Goal: Task Accomplishment & Management: Use online tool/utility

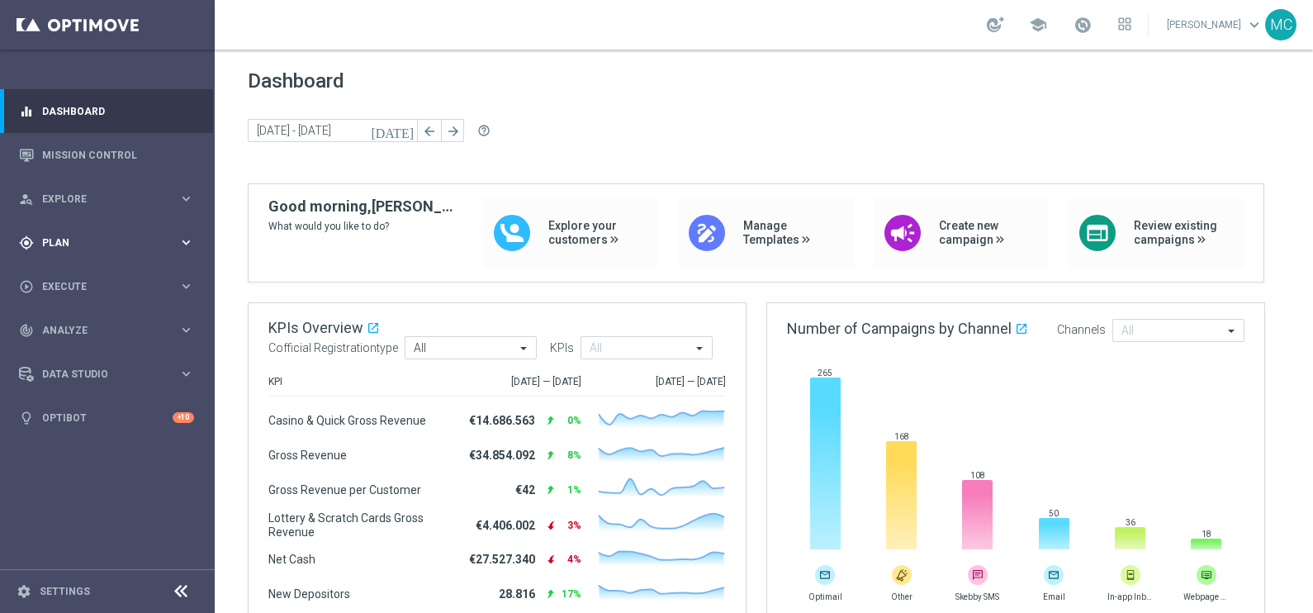
click at [187, 242] on icon "keyboard_arrow_right" at bounding box center [186, 242] width 16 height 16
click at [182, 322] on icon "keyboard_arrow_right" at bounding box center [186, 327] width 16 height 16
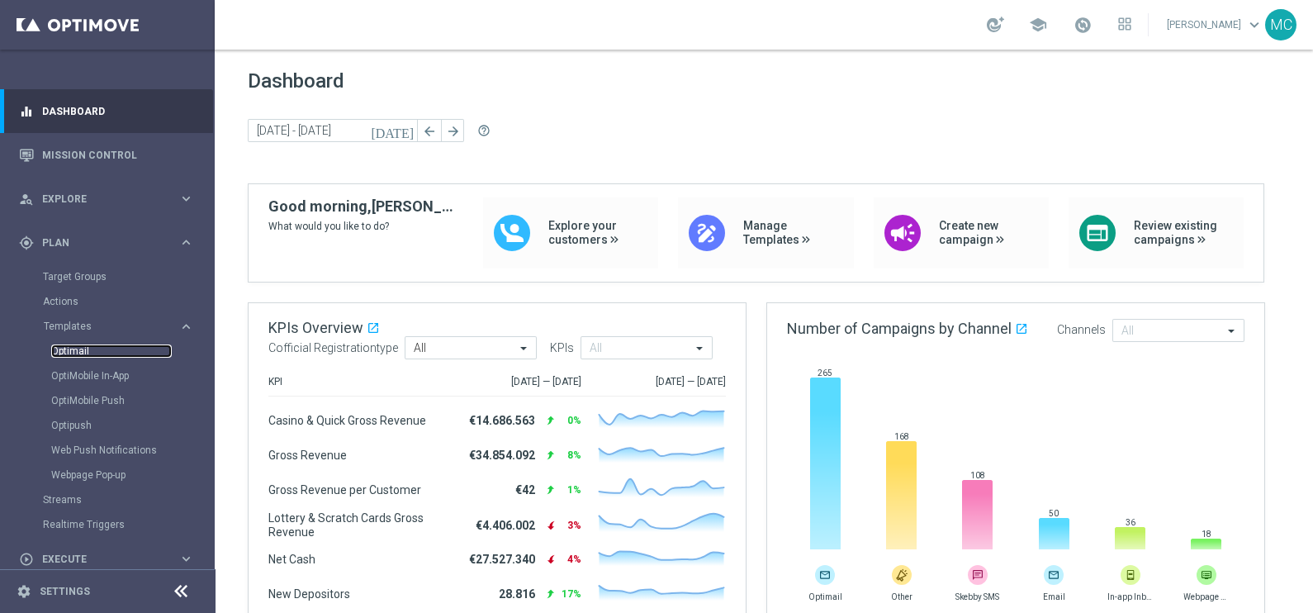
click at [78, 351] on link "Optimail" at bounding box center [111, 350] width 121 height 13
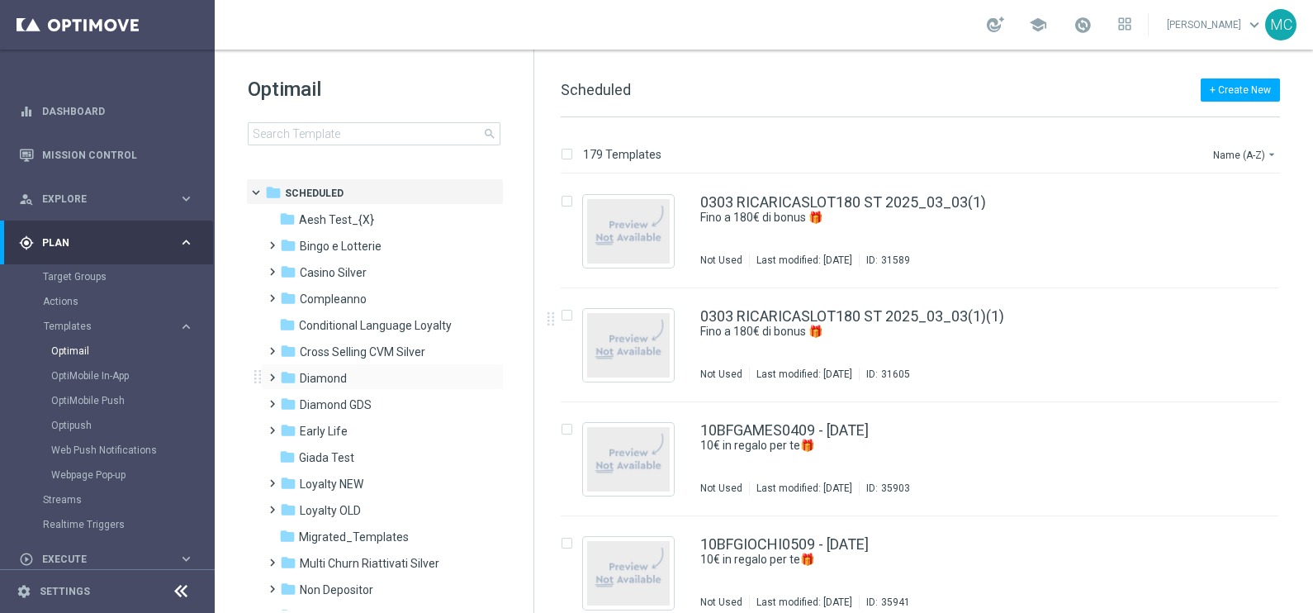
click at [266, 373] on span at bounding box center [268, 370] width 7 height 7
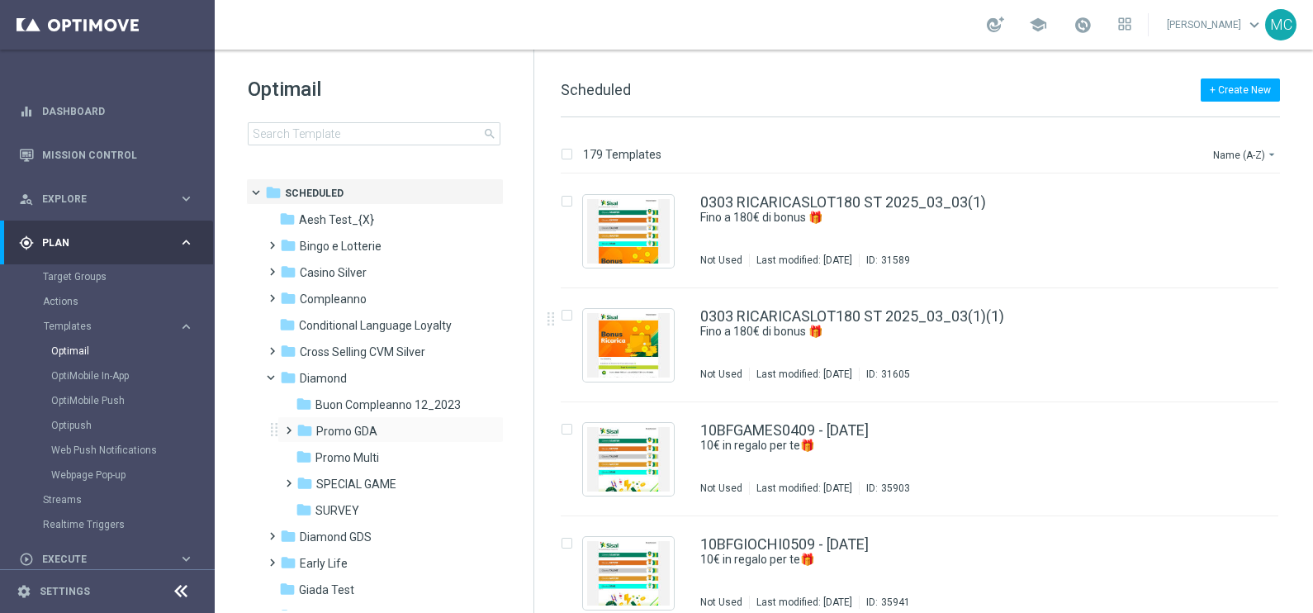
click at [289, 425] on span at bounding box center [285, 422] width 7 height 7
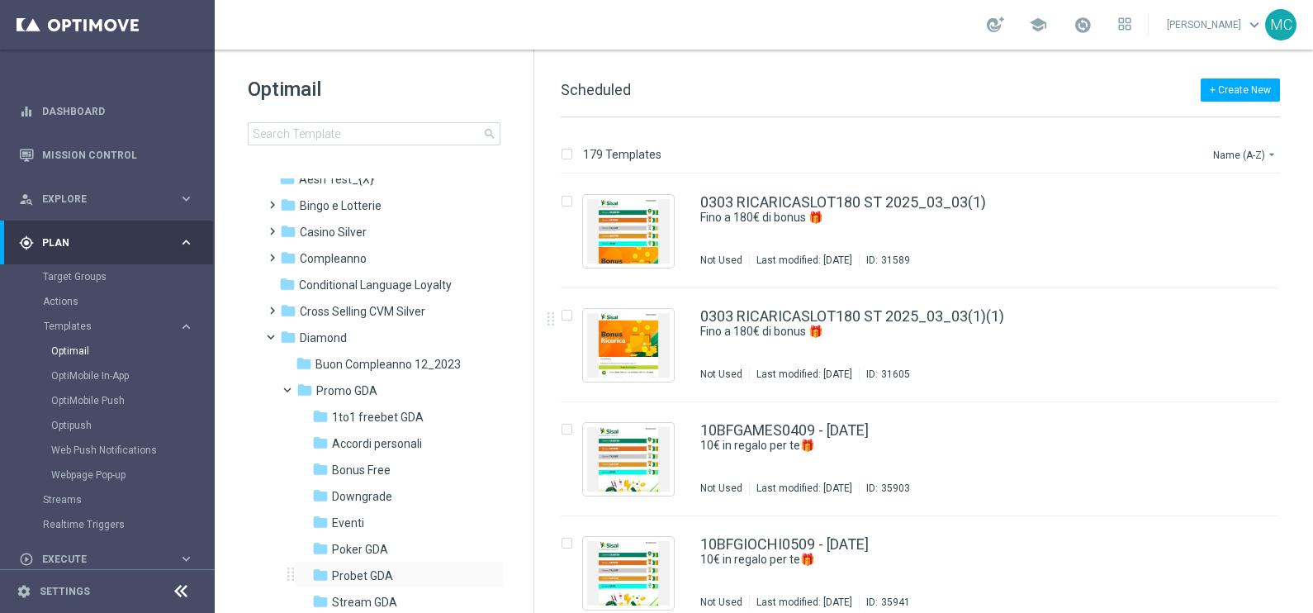
scroll to position [102, 0]
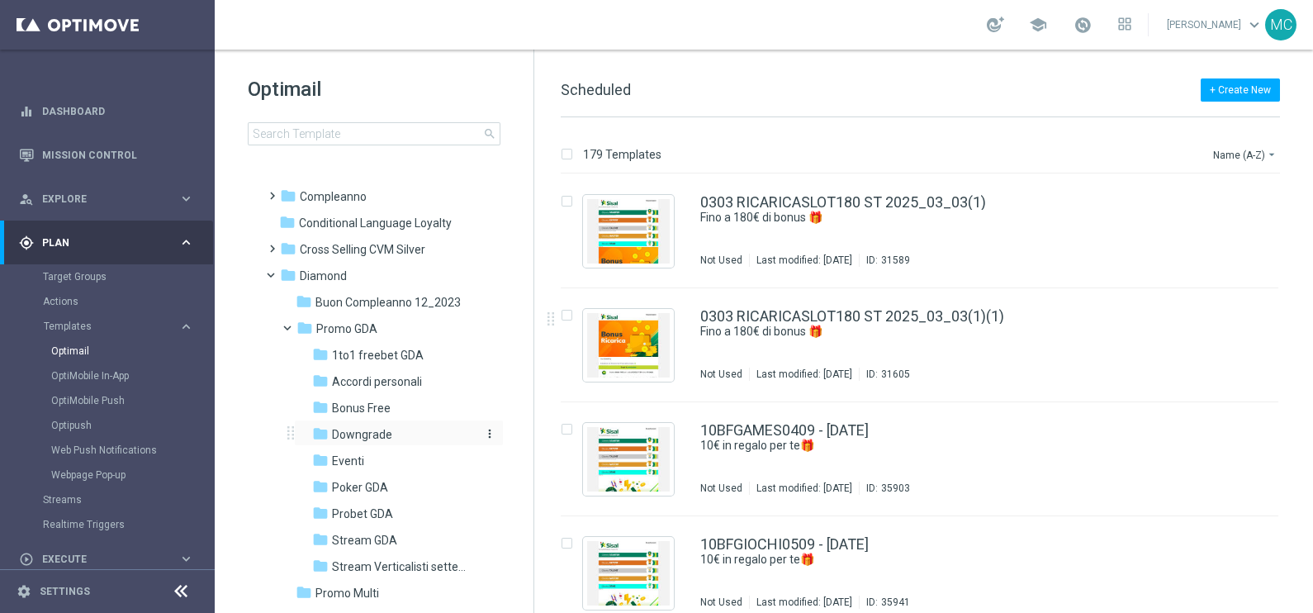
click at [355, 430] on span "Downgrade" at bounding box center [362, 434] width 60 height 15
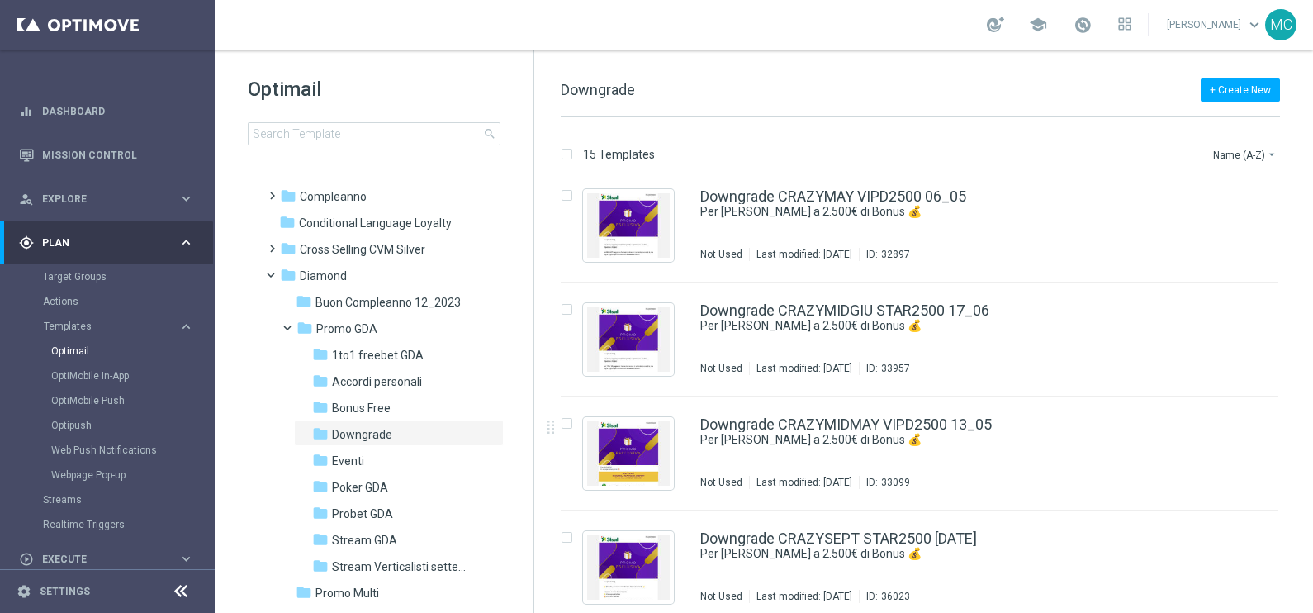
scroll to position [1271, 0]
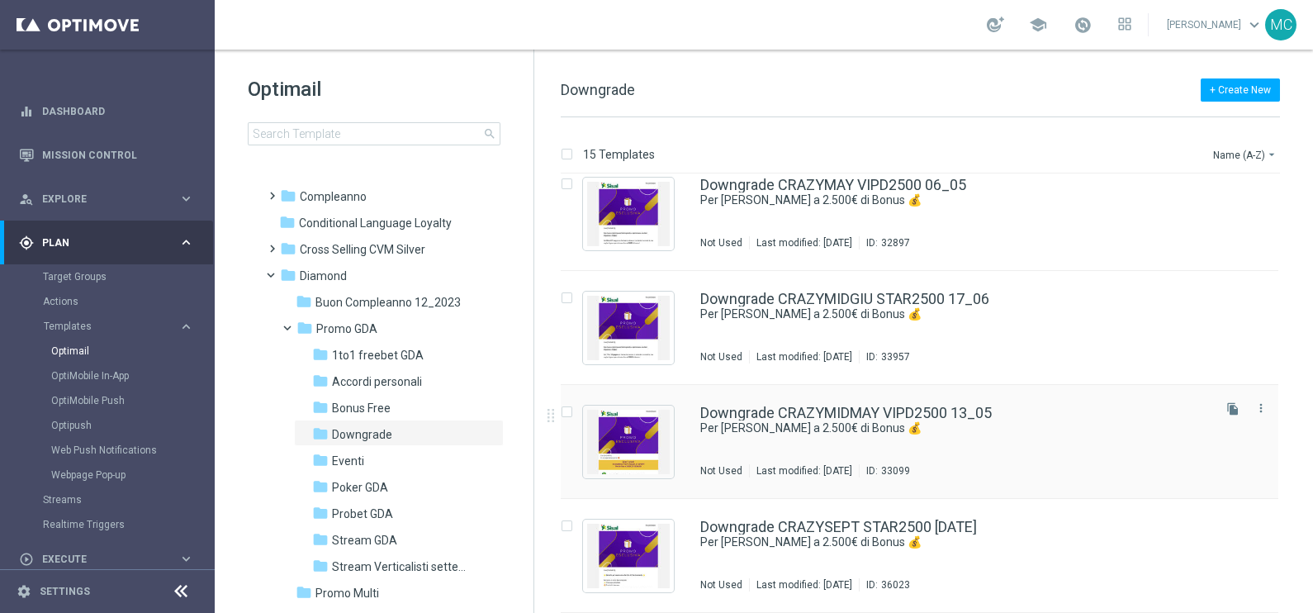
click at [869, 495] on div "Downgrade CRAZYMIDMAY VIPD2500 13_05 Per [PERSON_NAME] a 2.500€ di Bonus 💰 Not …" at bounding box center [919, 442] width 717 height 114
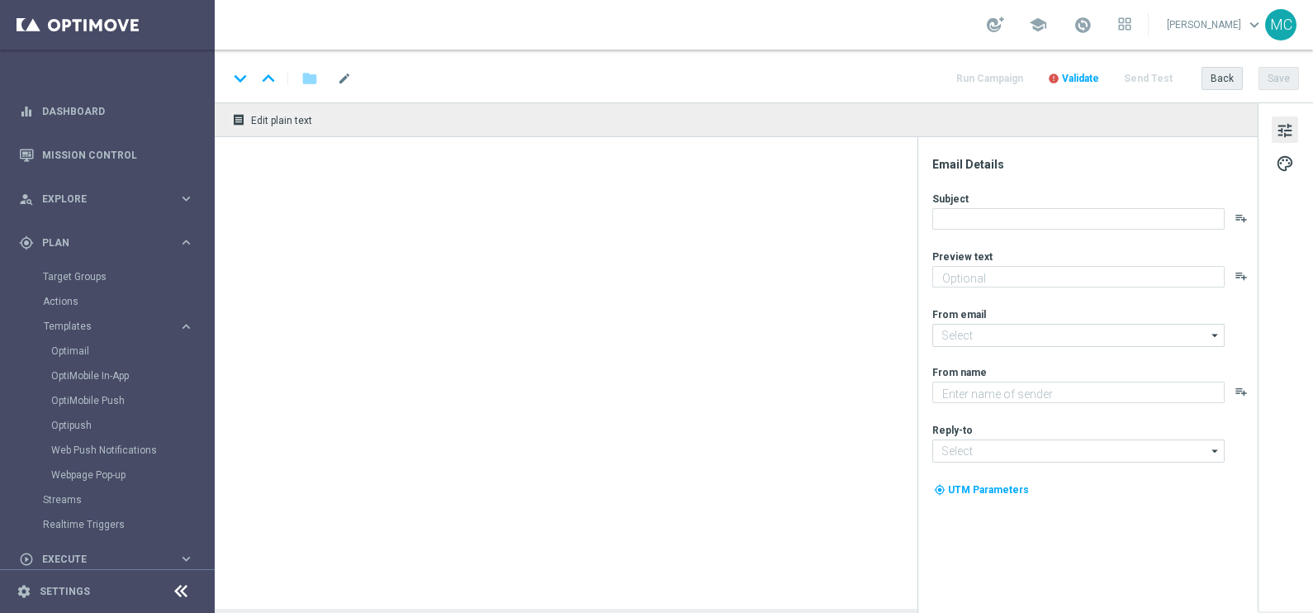
type textarea "La promo che meriti"
type input "[EMAIL_ADDRESS][DOMAIN_NAME]"
type textarea "Sisal"
type input "[EMAIL_ADDRESS][DOMAIN_NAME]"
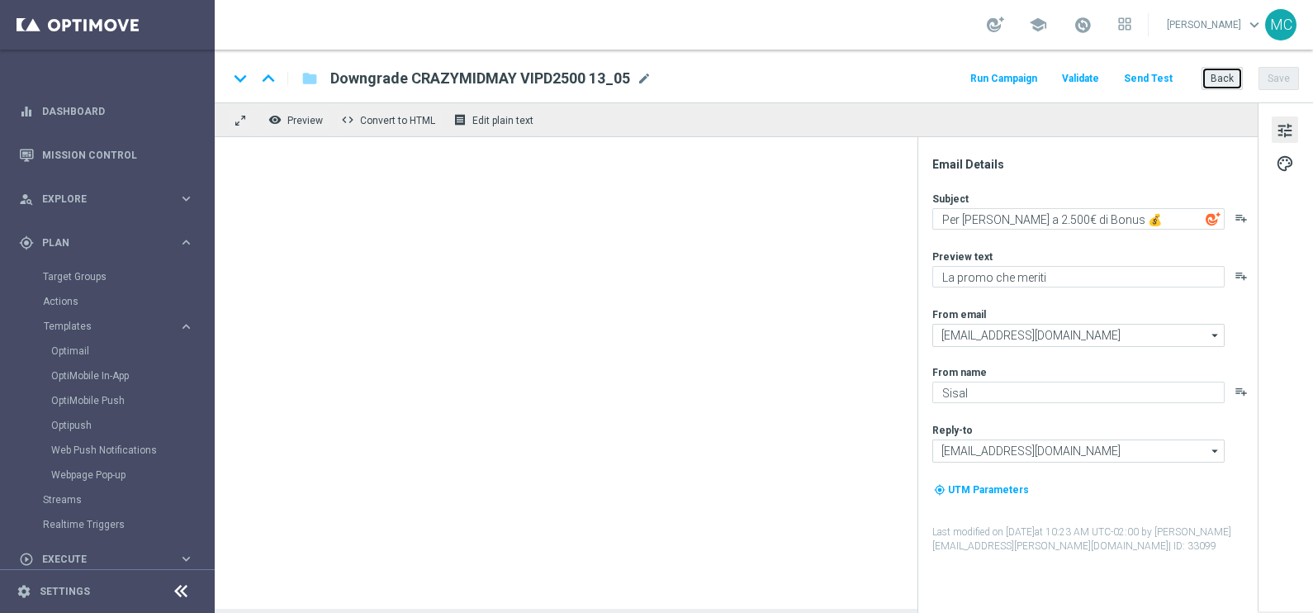
click at [1234, 84] on button "Back" at bounding box center [1221, 78] width 41 height 23
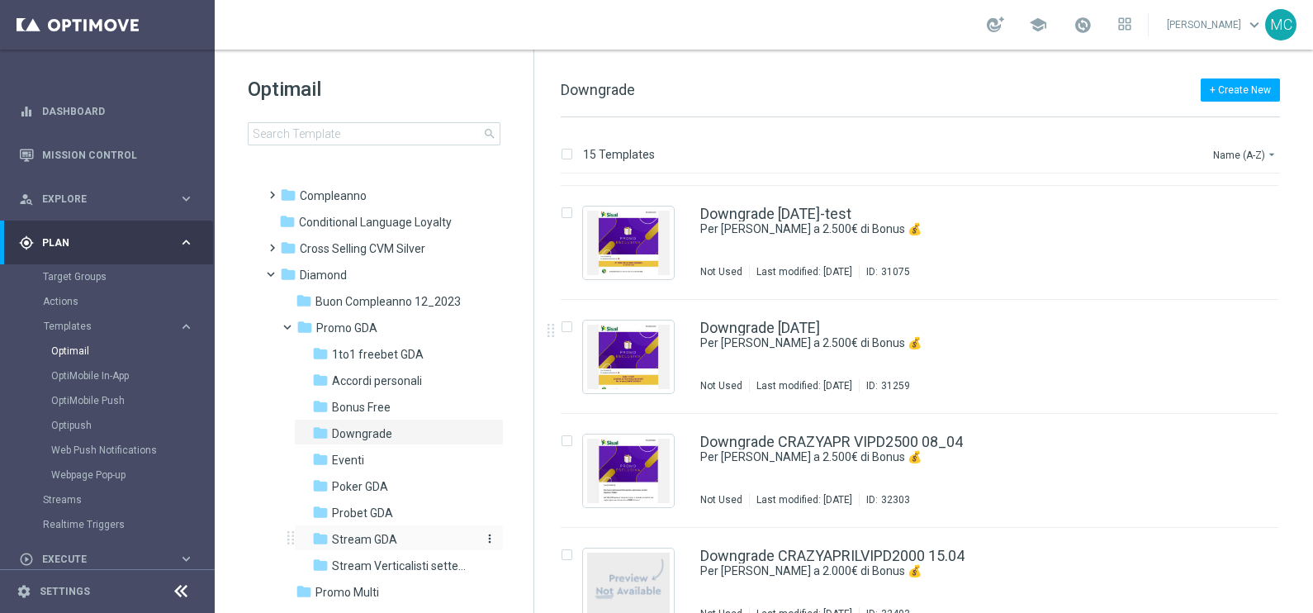
scroll to position [206, 0]
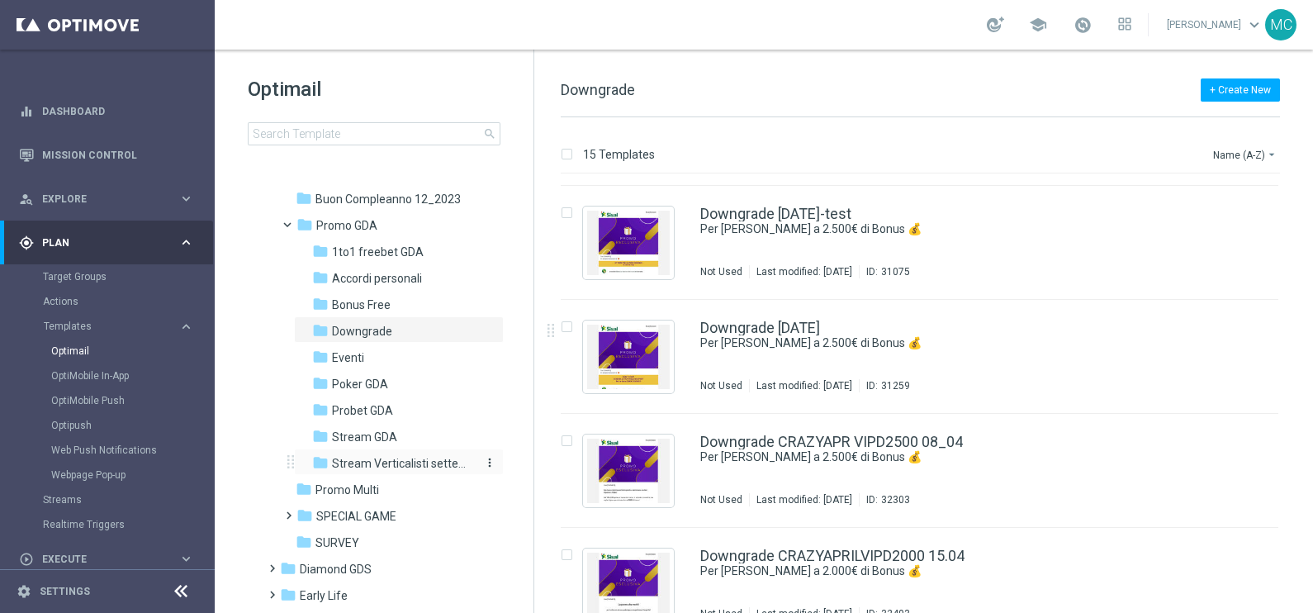
click at [357, 454] on div "folder Stream Verticalisti settembre 2025" at bounding box center [393, 463] width 163 height 19
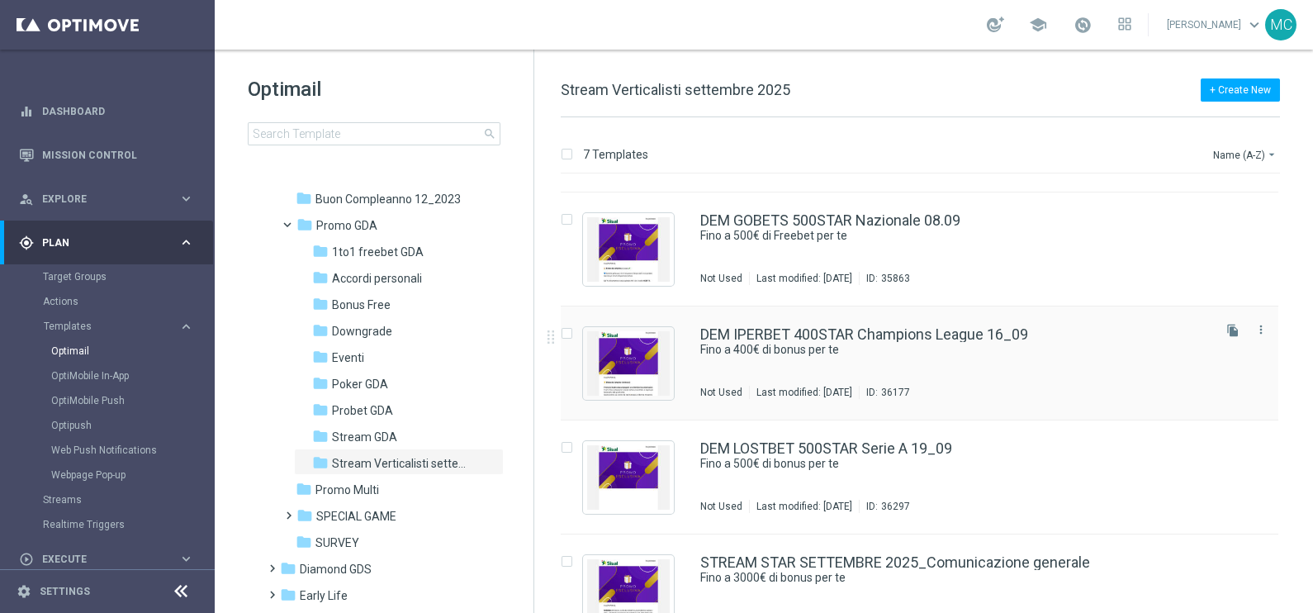
scroll to position [358, 0]
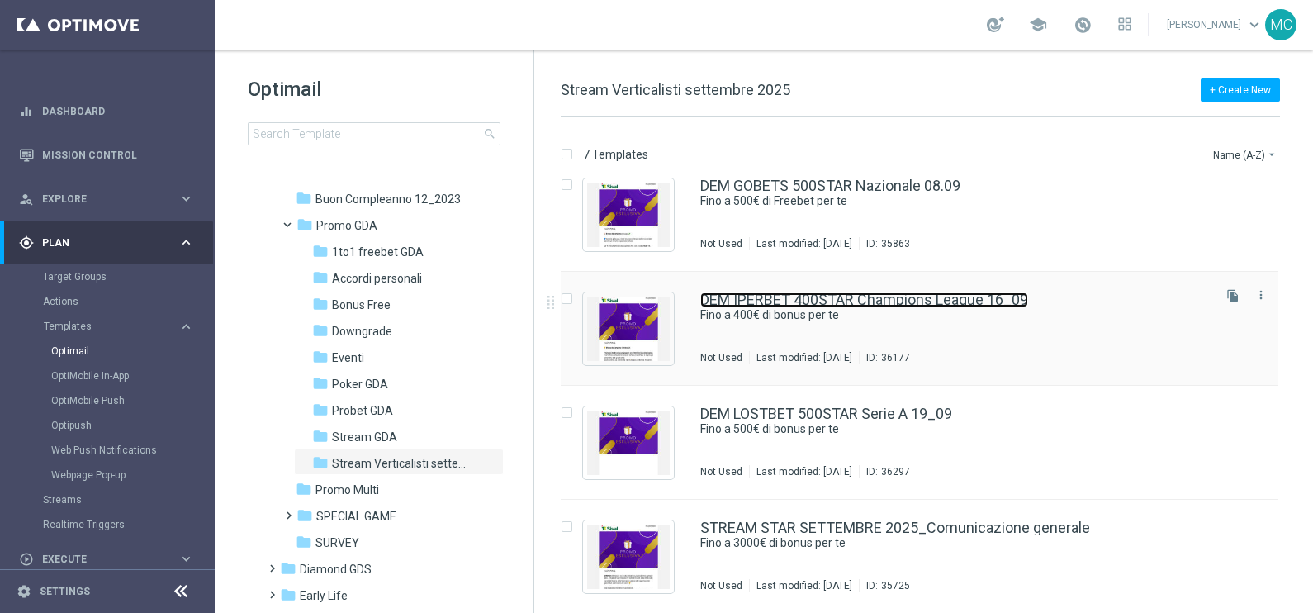
click at [843, 304] on link "DEM IPERBET 400STAR Champions League 16_09" at bounding box center [864, 299] width 328 height 15
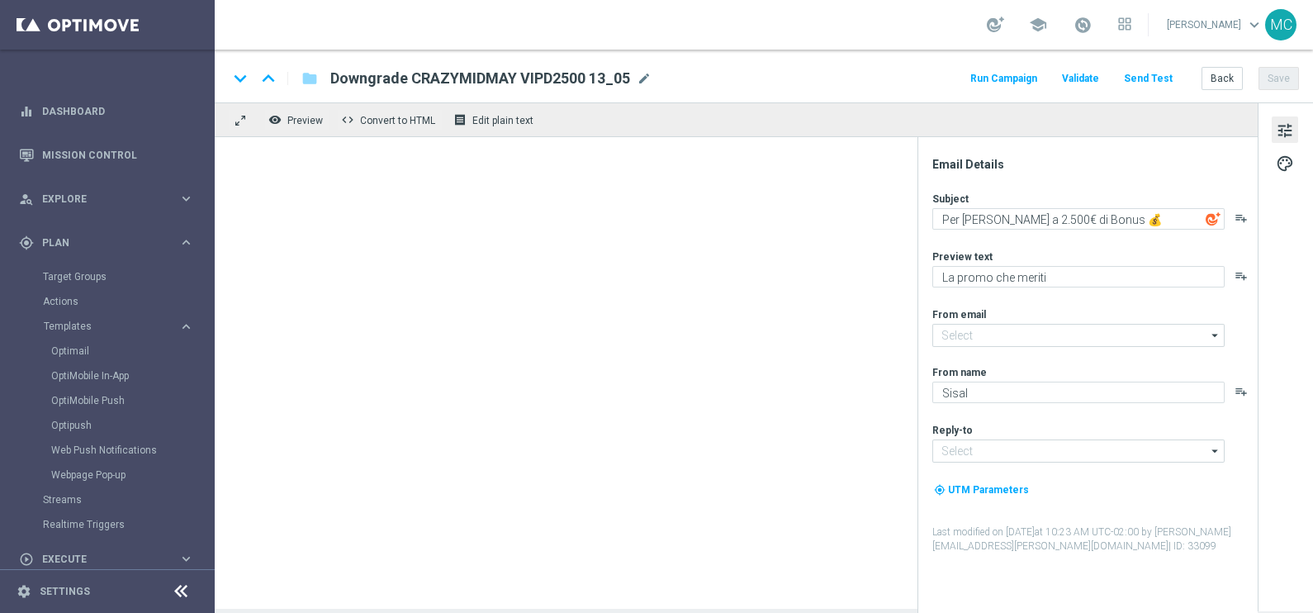
type input "[EMAIL_ADDRESS][DOMAIN_NAME]"
type textarea "Fino a 400€ di bonus per te"
type textarea "🏆 Un mese [PERSON_NAME]. Solo su SISAL."
type input "[EMAIL_ADDRESS][DOMAIN_NAME]"
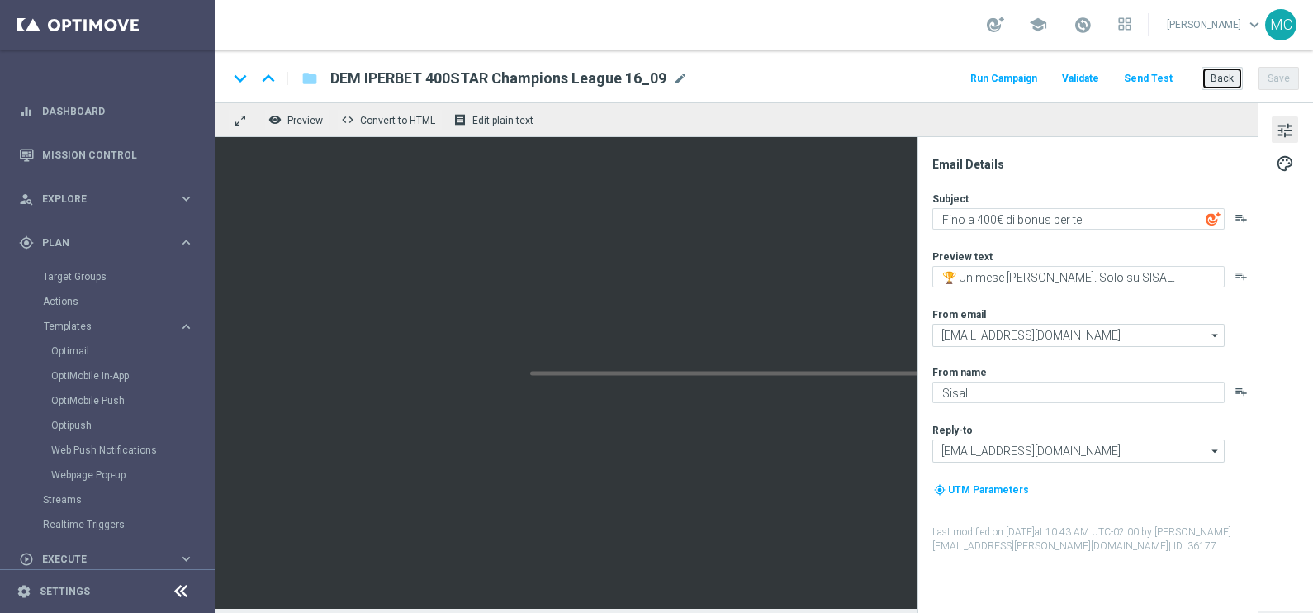
click at [1228, 80] on button "Back" at bounding box center [1221, 78] width 41 height 23
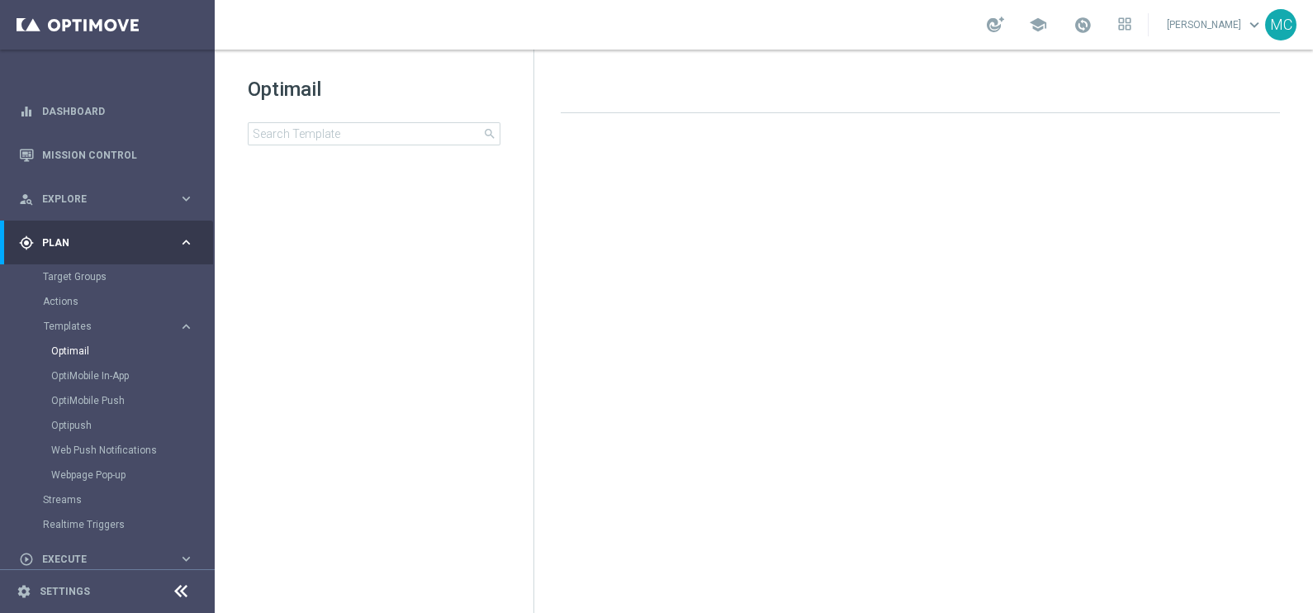
click at [893, 339] on div at bounding box center [926, 333] width 765 height 438
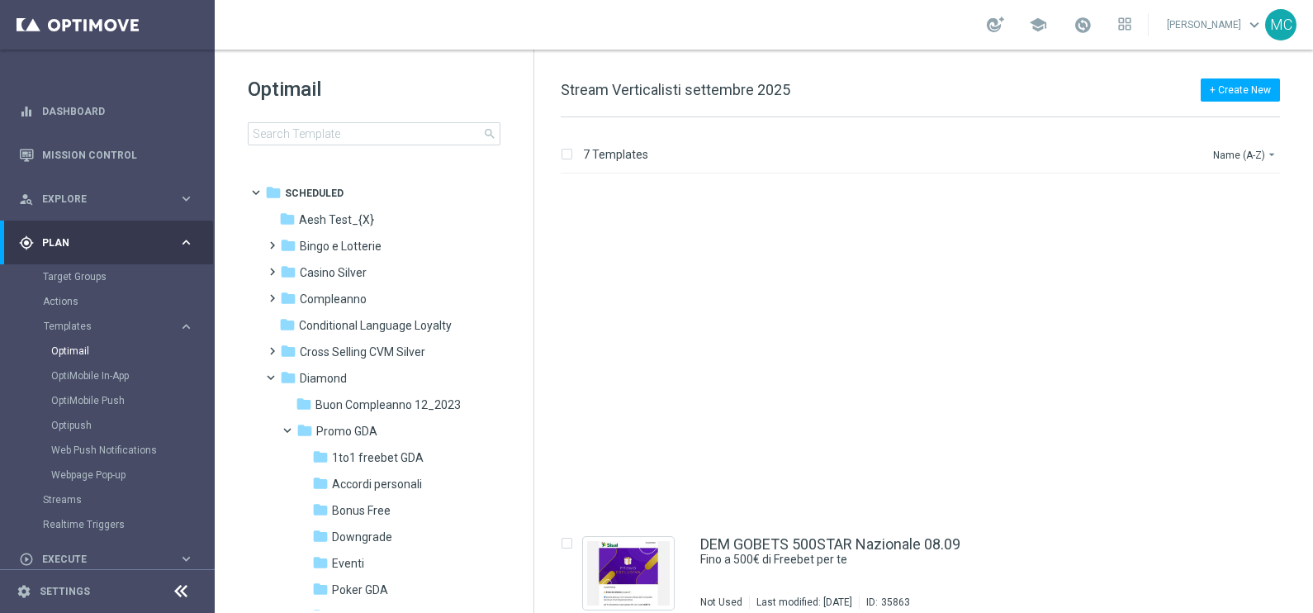
scroll to position [358, 0]
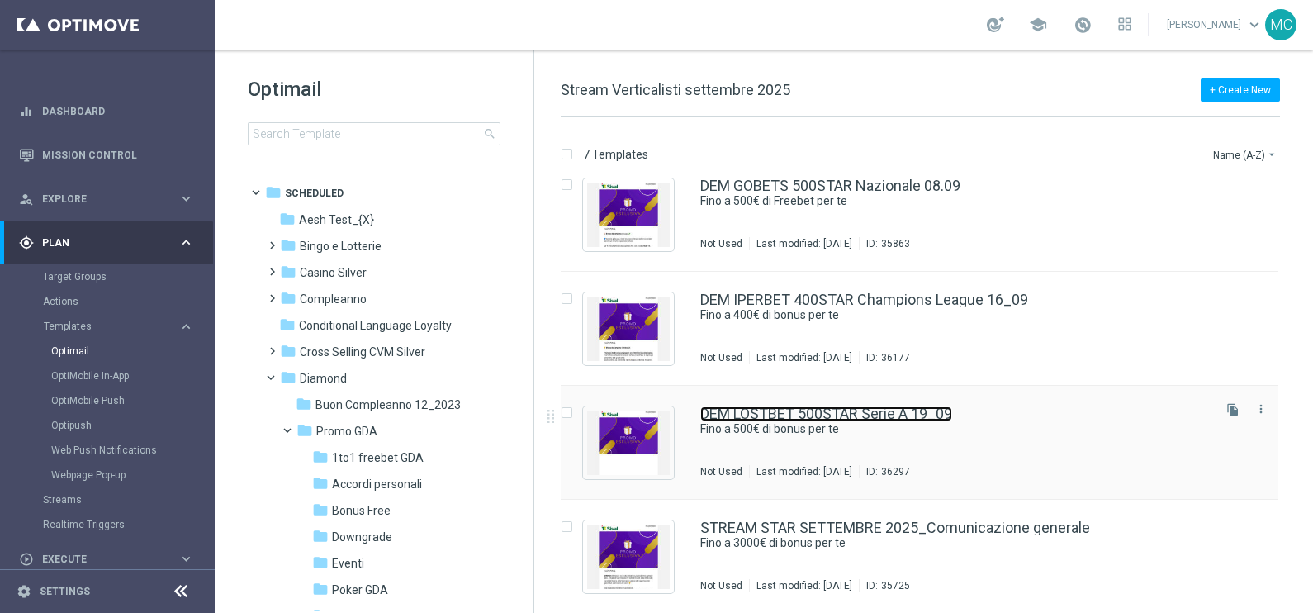
click at [861, 417] on link "DEM LOSTBET 500STAR Serie A 19_09" at bounding box center [826, 413] width 252 height 15
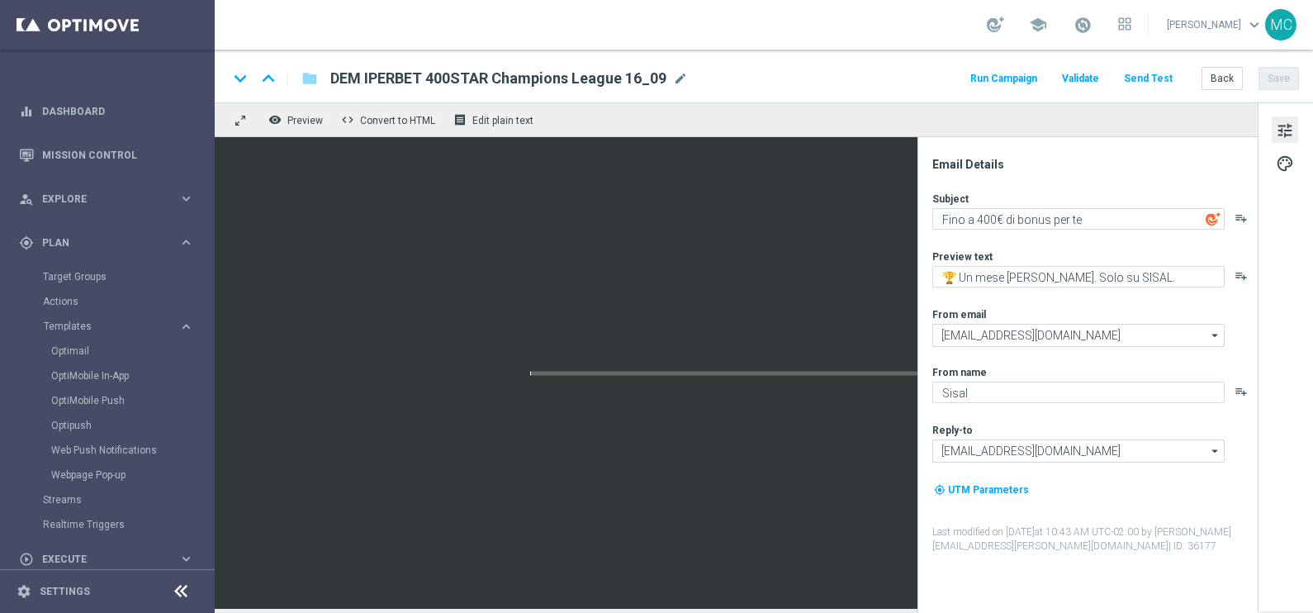
type textarea "Fino a 500€ di bonus per te"
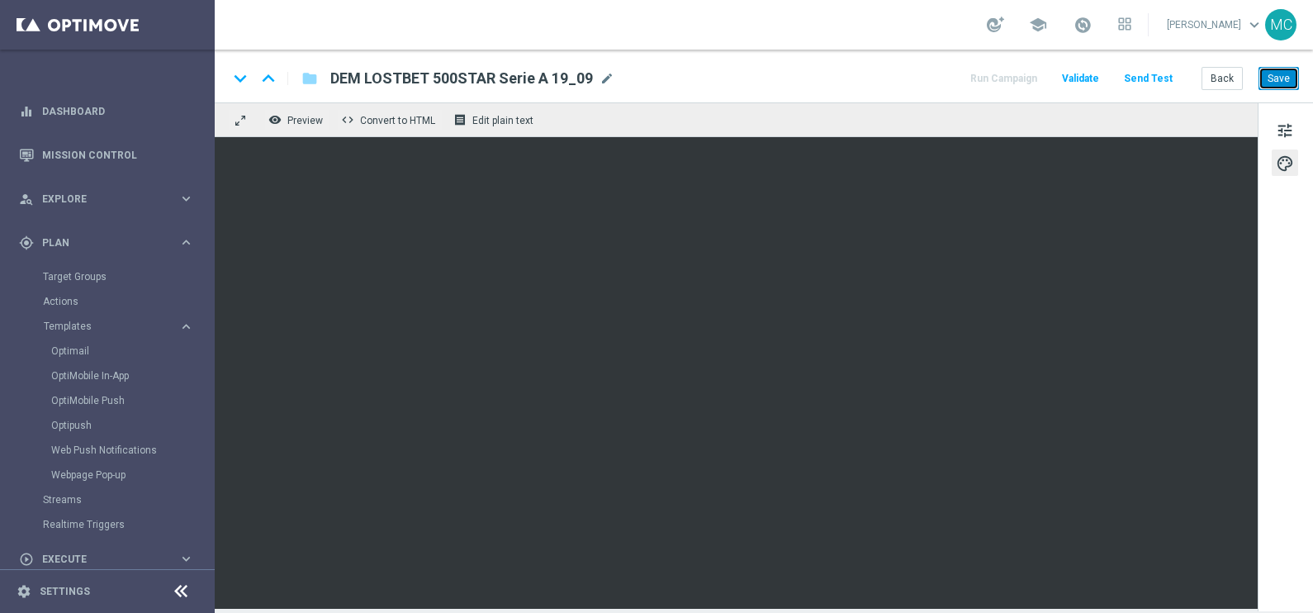
click at [1286, 77] on button "Save" at bounding box center [1278, 78] width 40 height 23
click at [1280, 81] on button "Save" at bounding box center [1278, 78] width 40 height 23
click at [1275, 83] on button "Save" at bounding box center [1278, 78] width 40 height 23
click at [1274, 78] on button "Save" at bounding box center [1278, 78] width 40 height 23
click at [1281, 73] on button "Save" at bounding box center [1278, 78] width 40 height 23
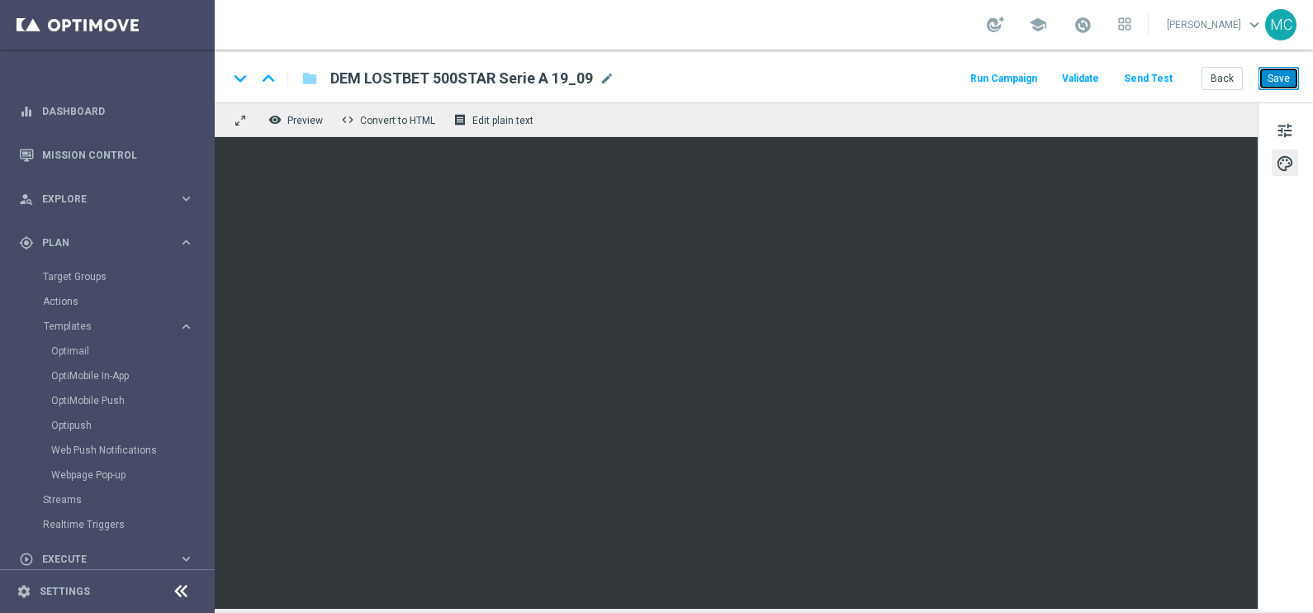
click at [1273, 69] on button "Save" at bounding box center [1278, 78] width 40 height 23
click at [1268, 77] on button "Save" at bounding box center [1278, 78] width 40 height 23
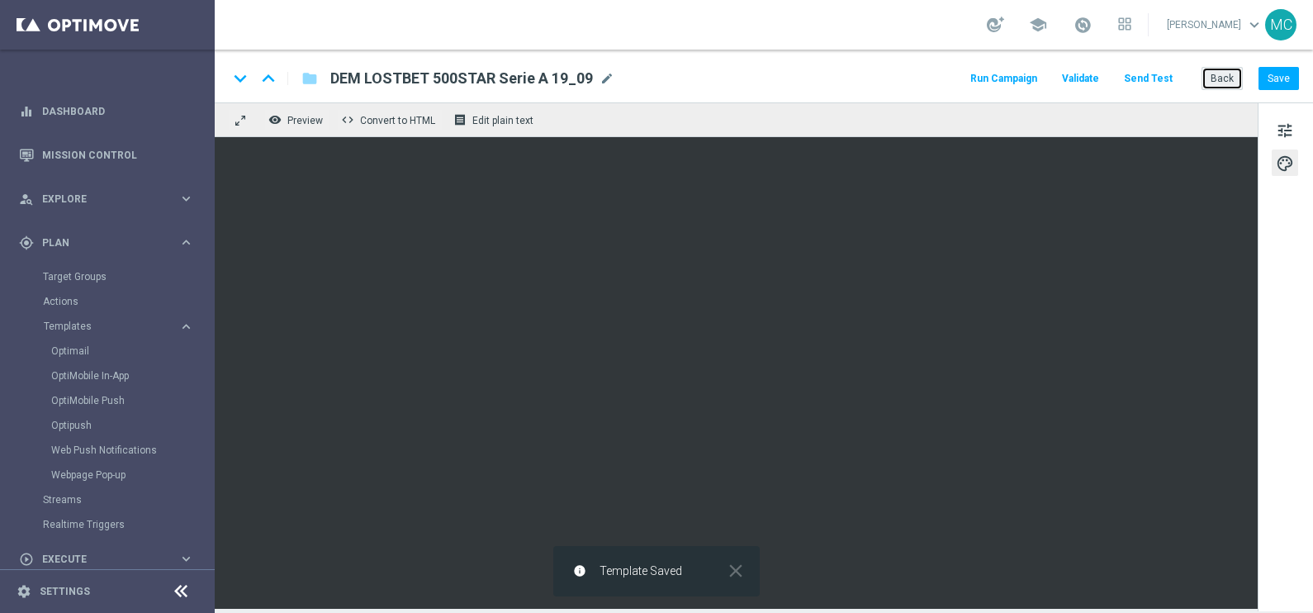
click at [1213, 80] on button "Back" at bounding box center [1221, 78] width 41 height 23
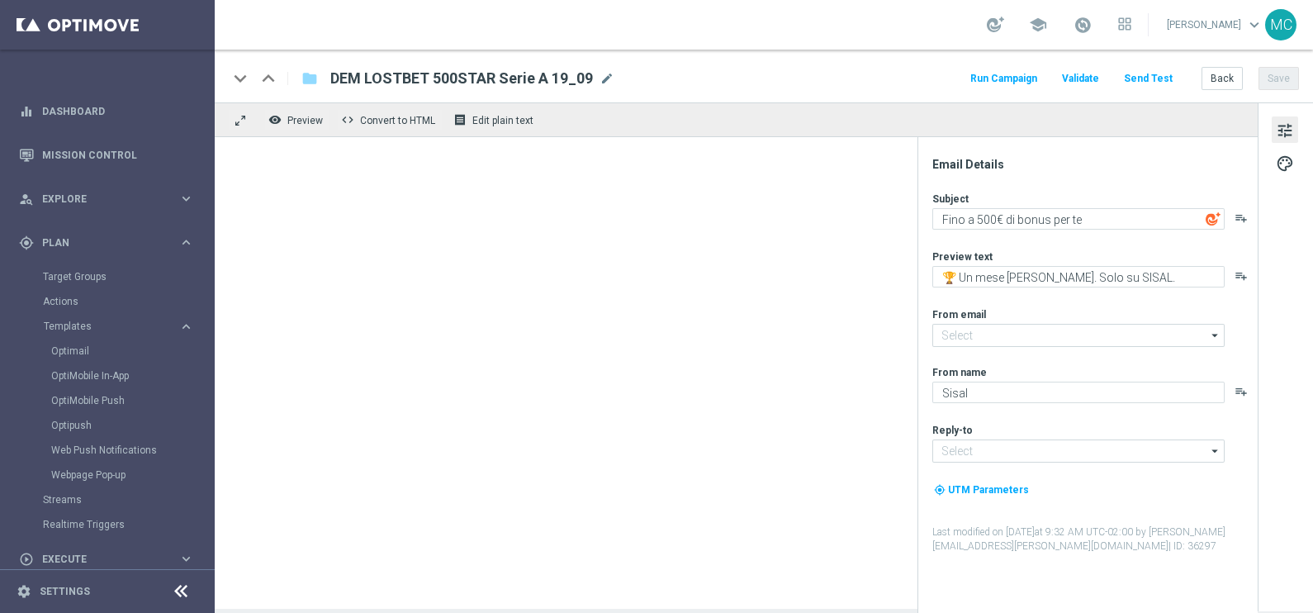
type input "[EMAIL_ADDRESS][DOMAIN_NAME]"
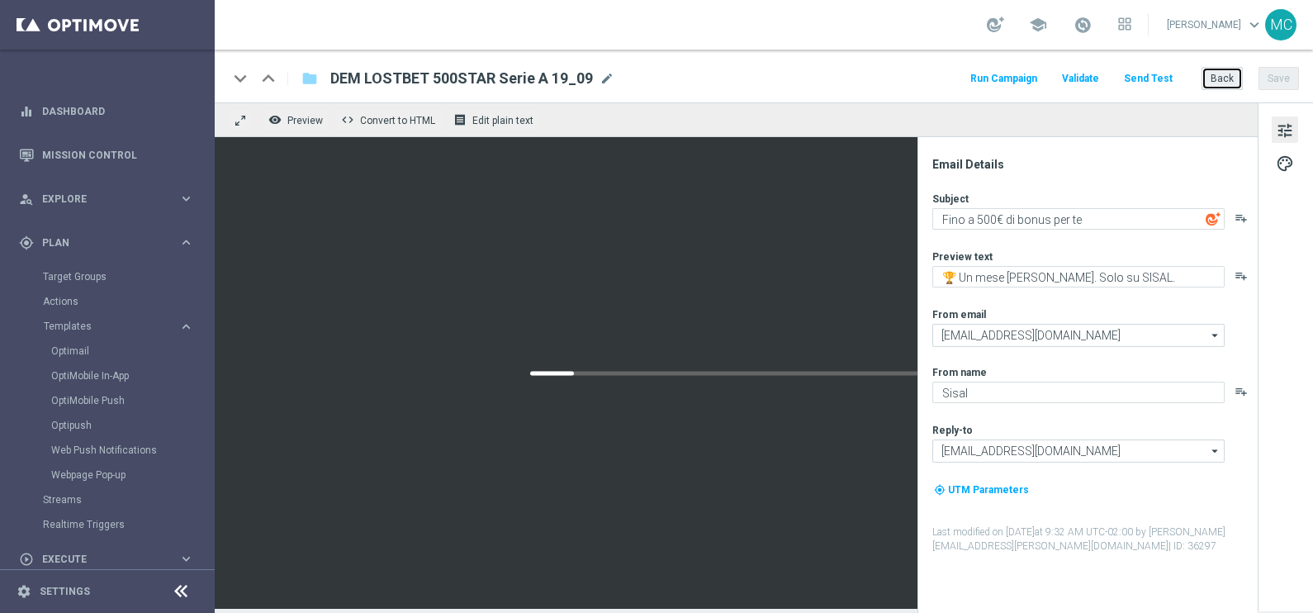
click at [1226, 78] on button "Back" at bounding box center [1221, 78] width 41 height 23
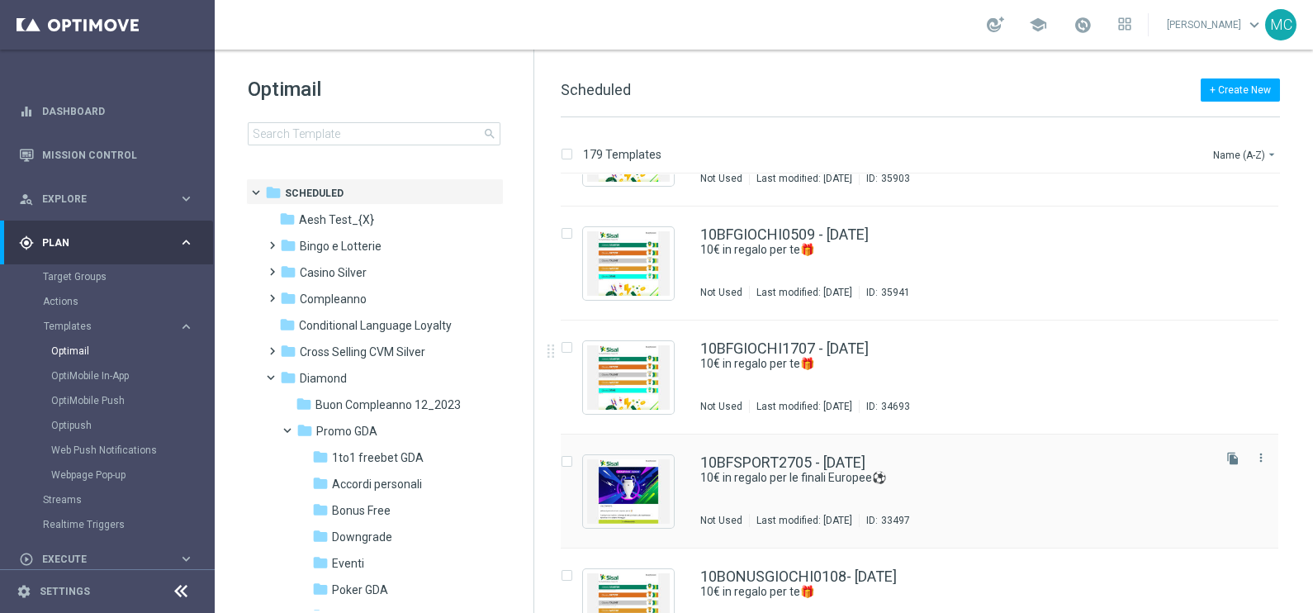
scroll to position [619, 0]
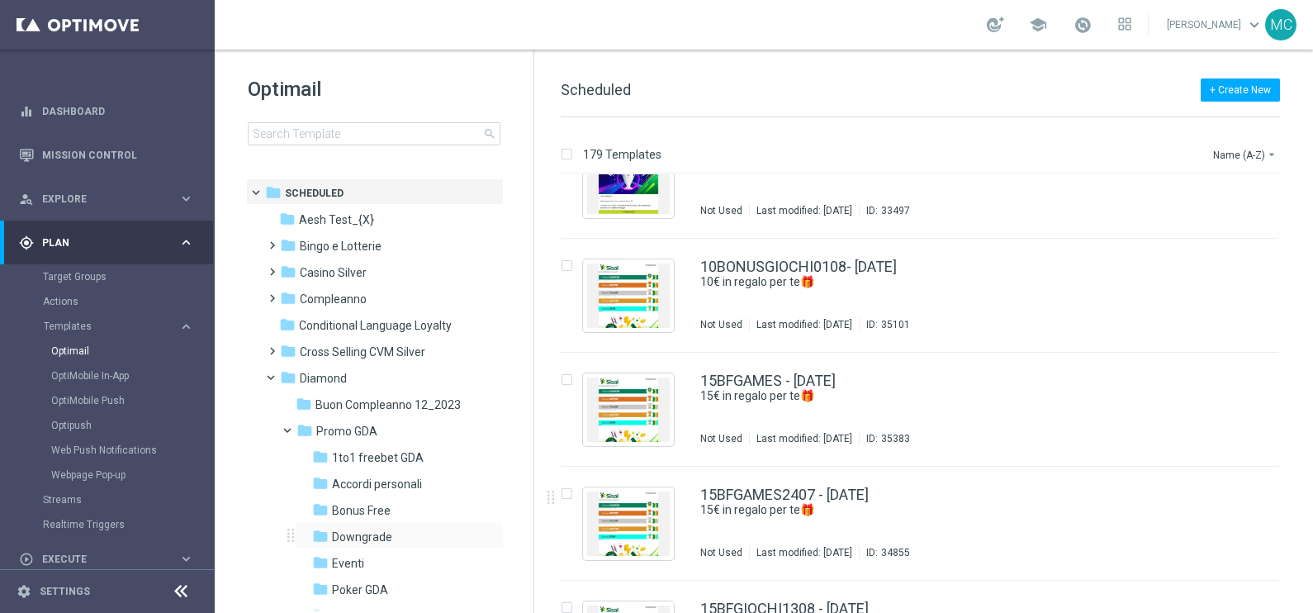
click at [362, 526] on div "folder Downgrade more_vert" at bounding box center [399, 535] width 210 height 26
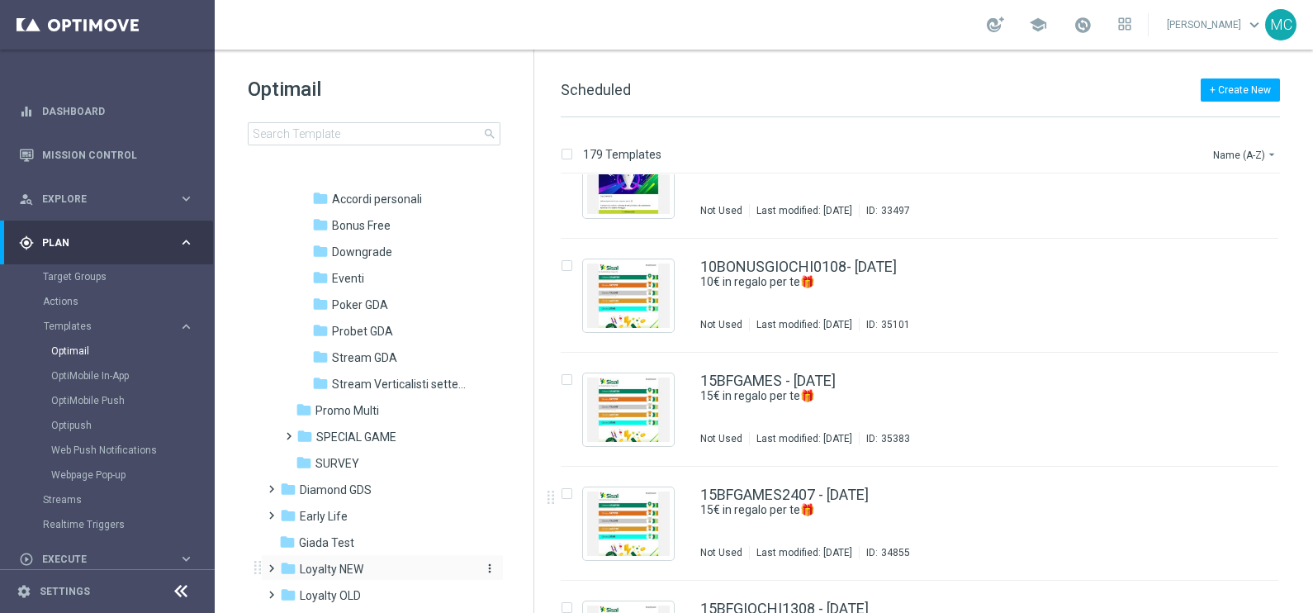
scroll to position [310, 0]
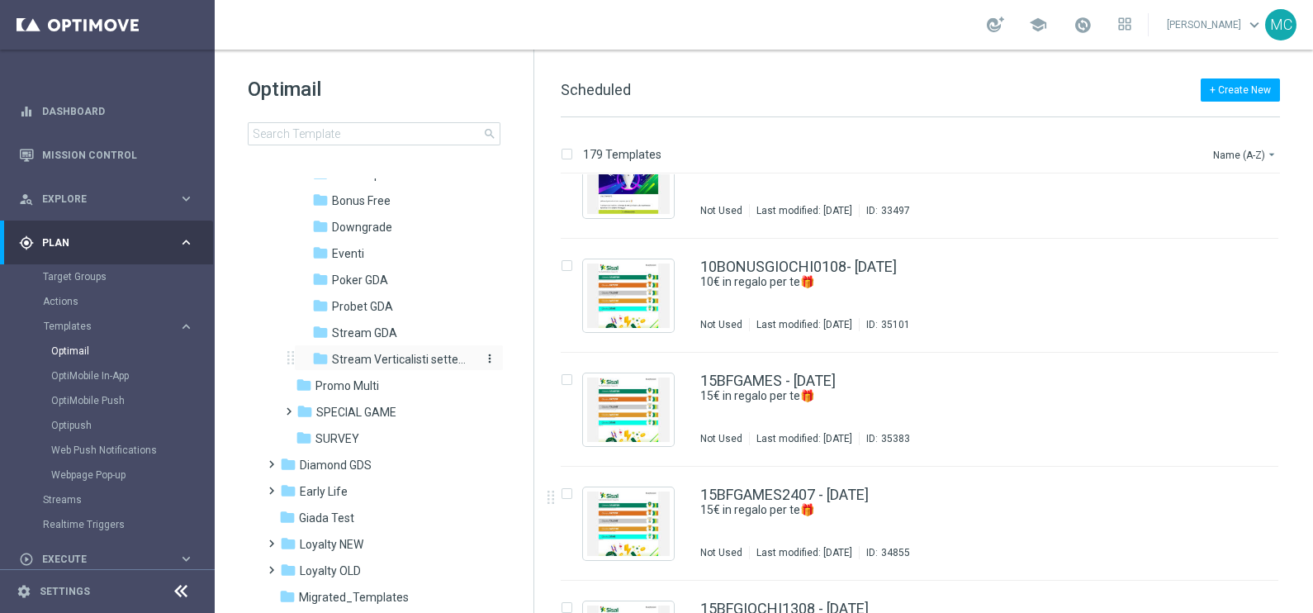
click at [386, 357] on span "Stream Verticalisti settembre 2025" at bounding box center [403, 359] width 143 height 15
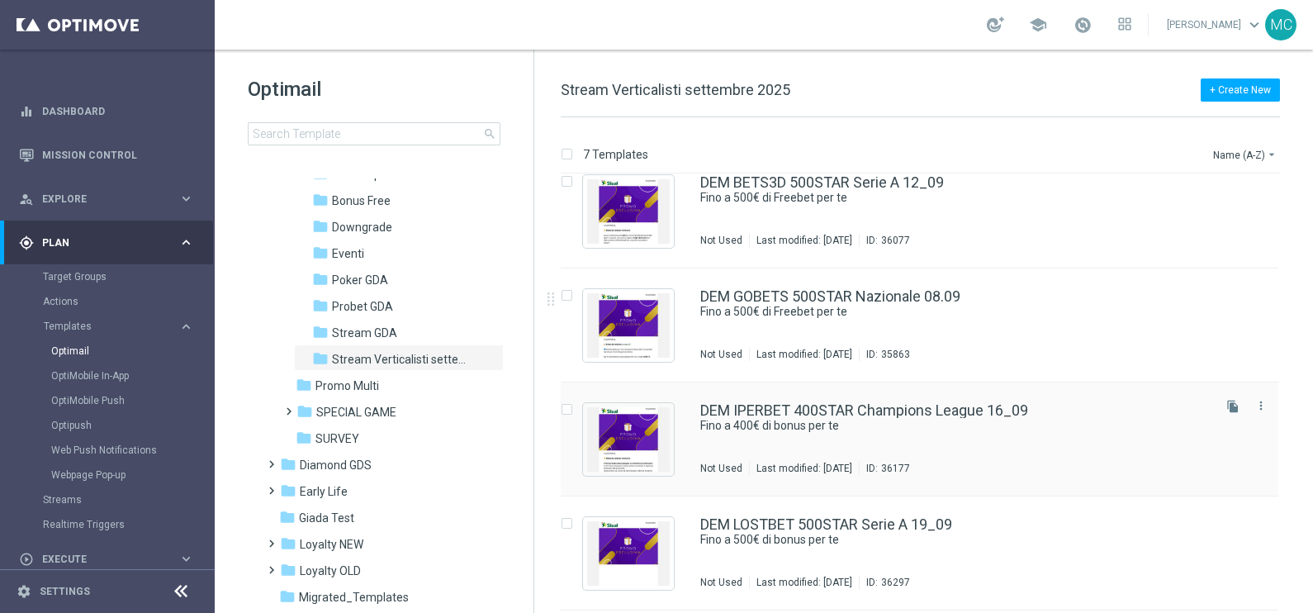
scroll to position [310, 0]
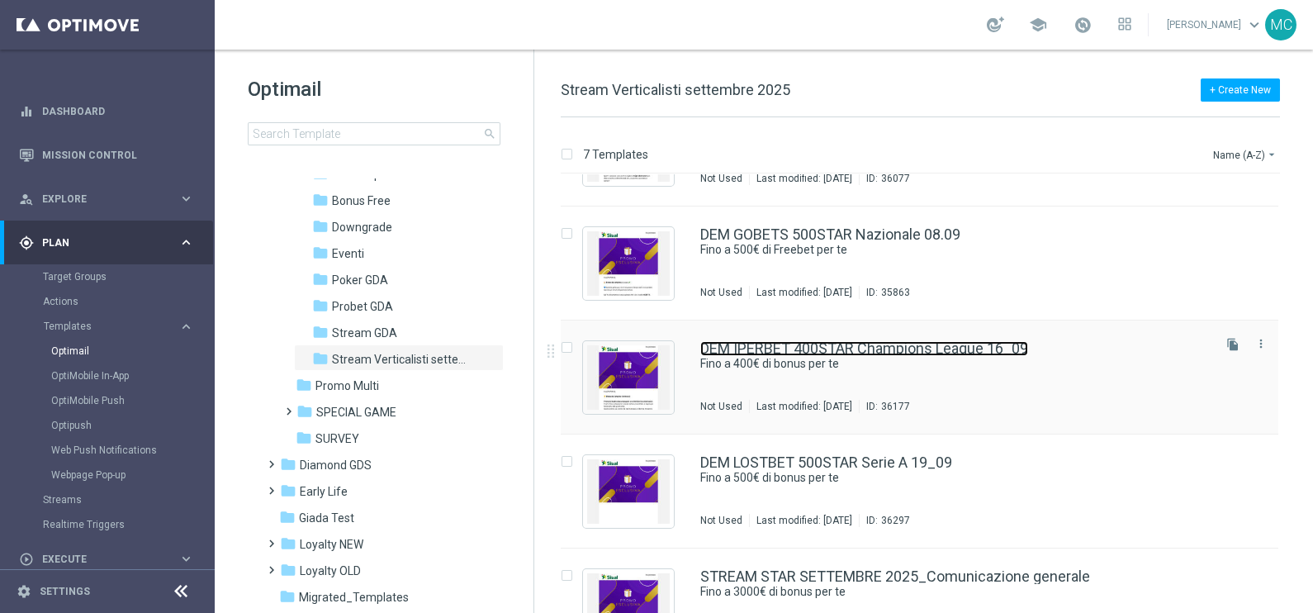
click at [818, 348] on link "DEM IPERBET 400STAR Champions League 16_09" at bounding box center [864, 348] width 328 height 15
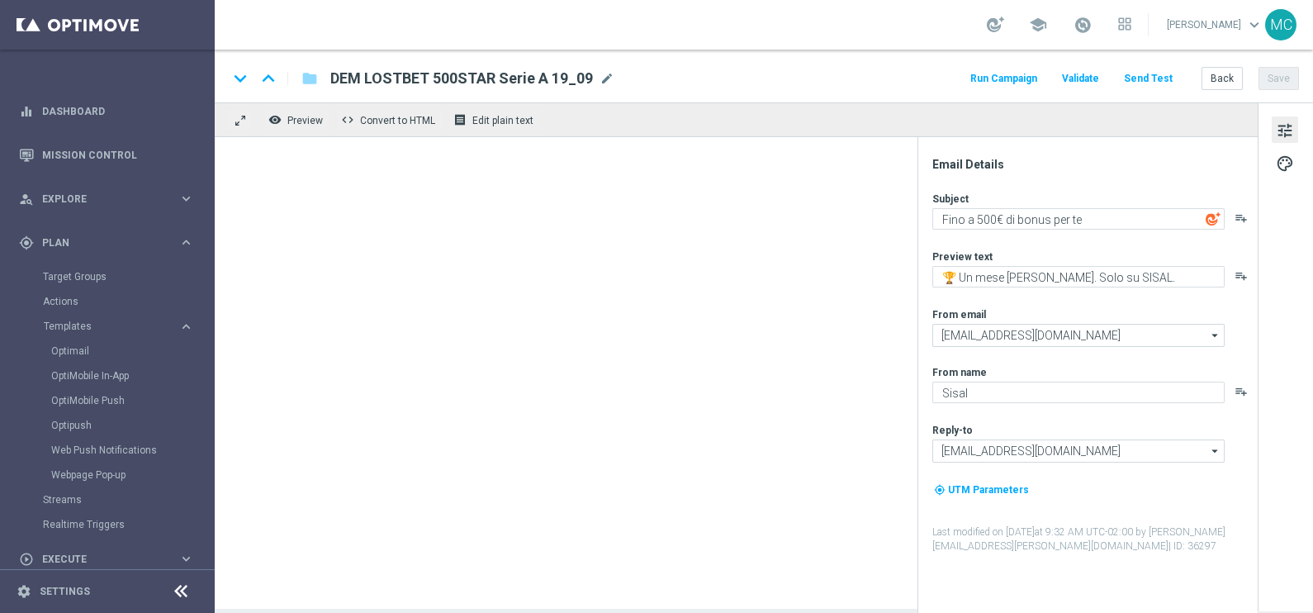
type textarea "Fino a 400€ di bonus per te"
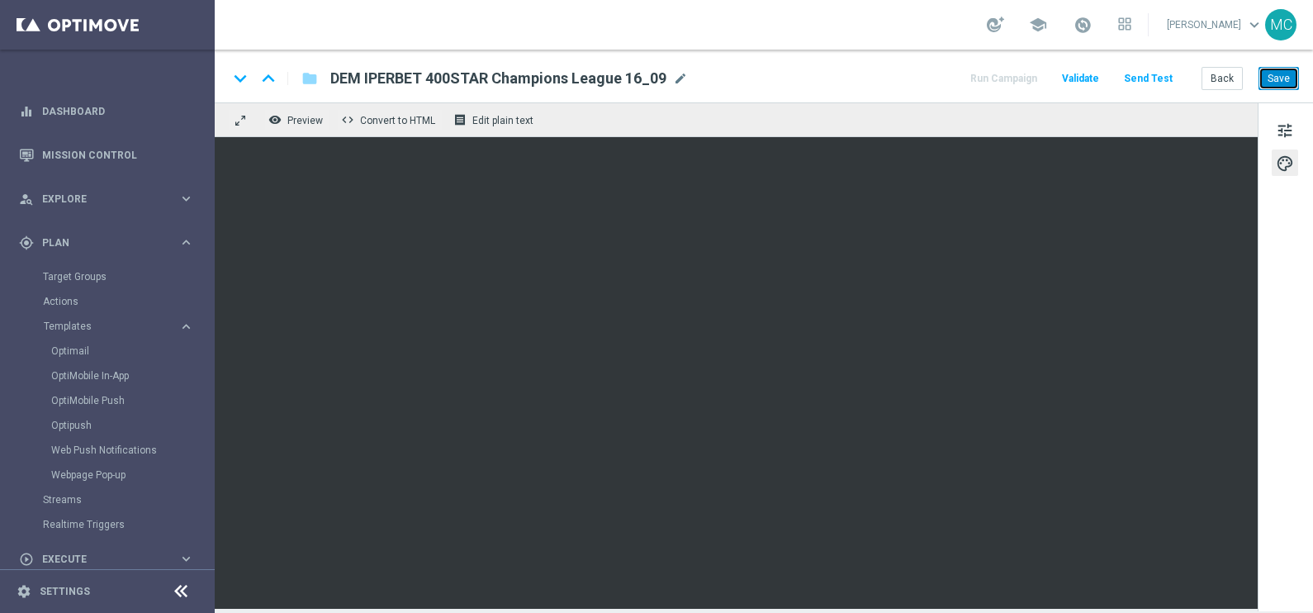
click at [1292, 84] on button "Save" at bounding box center [1278, 78] width 40 height 23
click at [1230, 71] on button "Back" at bounding box center [1221, 78] width 41 height 23
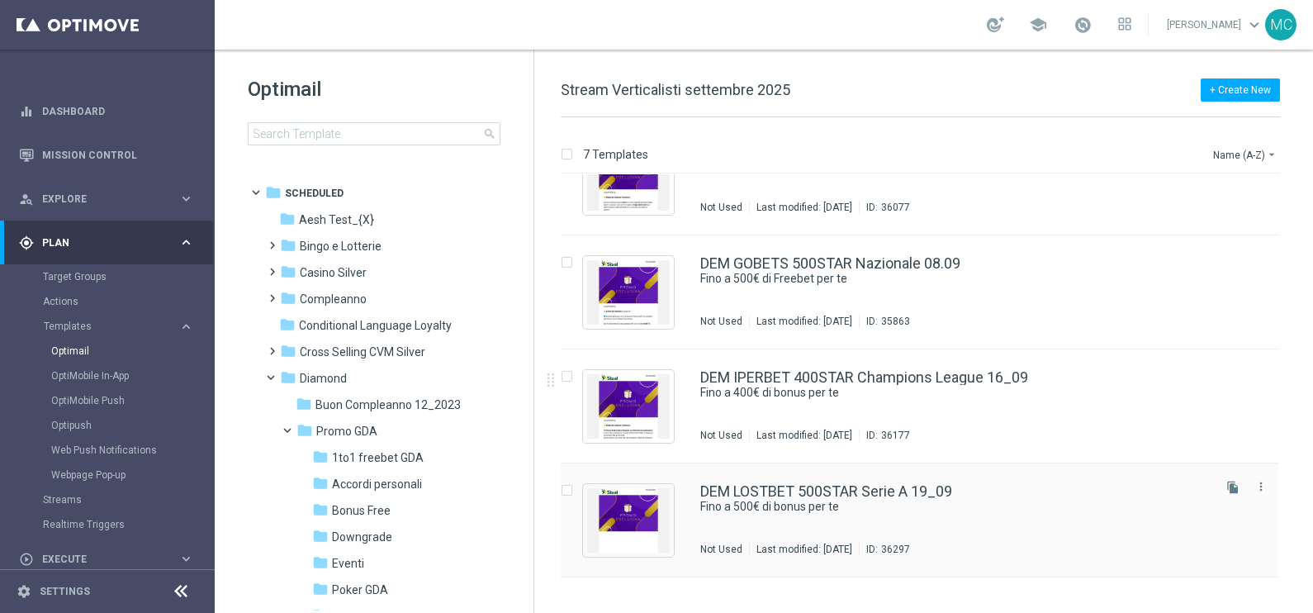
scroll to position [310, 0]
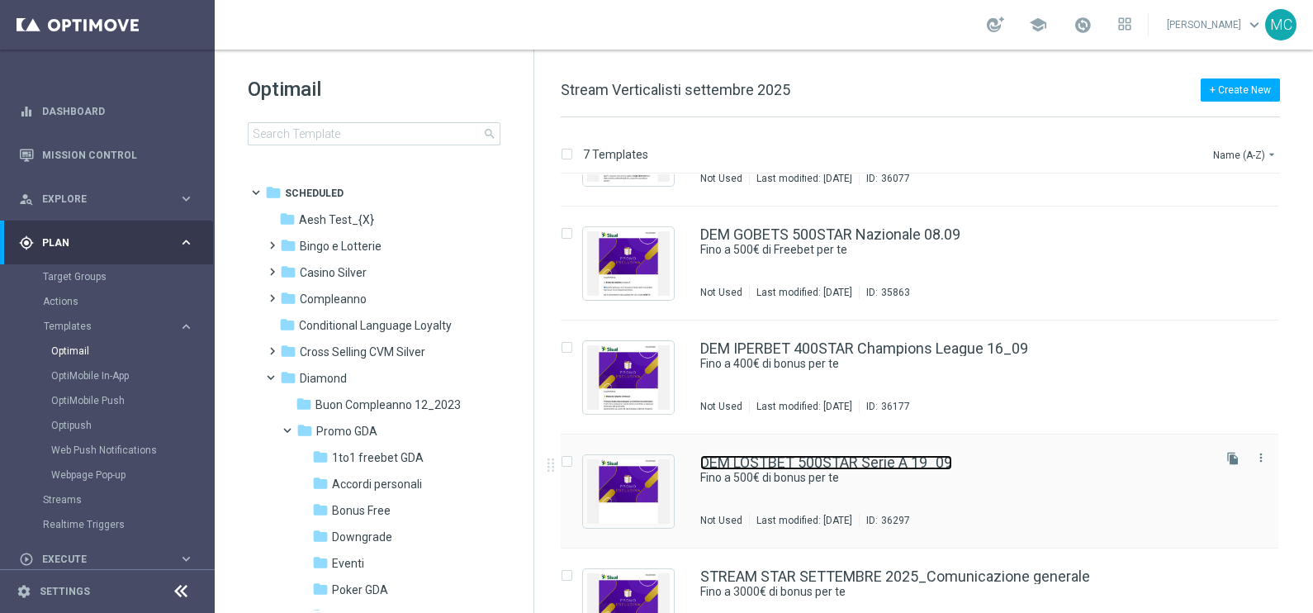
click at [807, 458] on link "DEM LOSTBET 500STAR Serie A 19_09" at bounding box center [826, 462] width 252 height 15
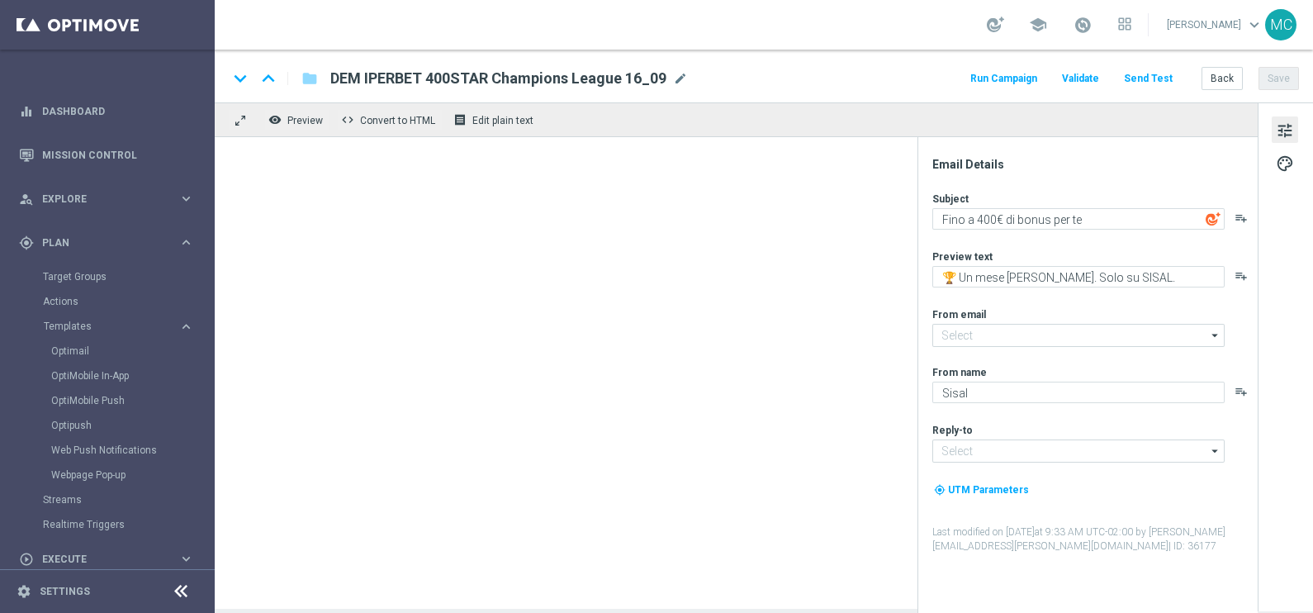
type input "[EMAIL_ADDRESS][DOMAIN_NAME]"
type textarea "Fino a 500€ di bonus per te"
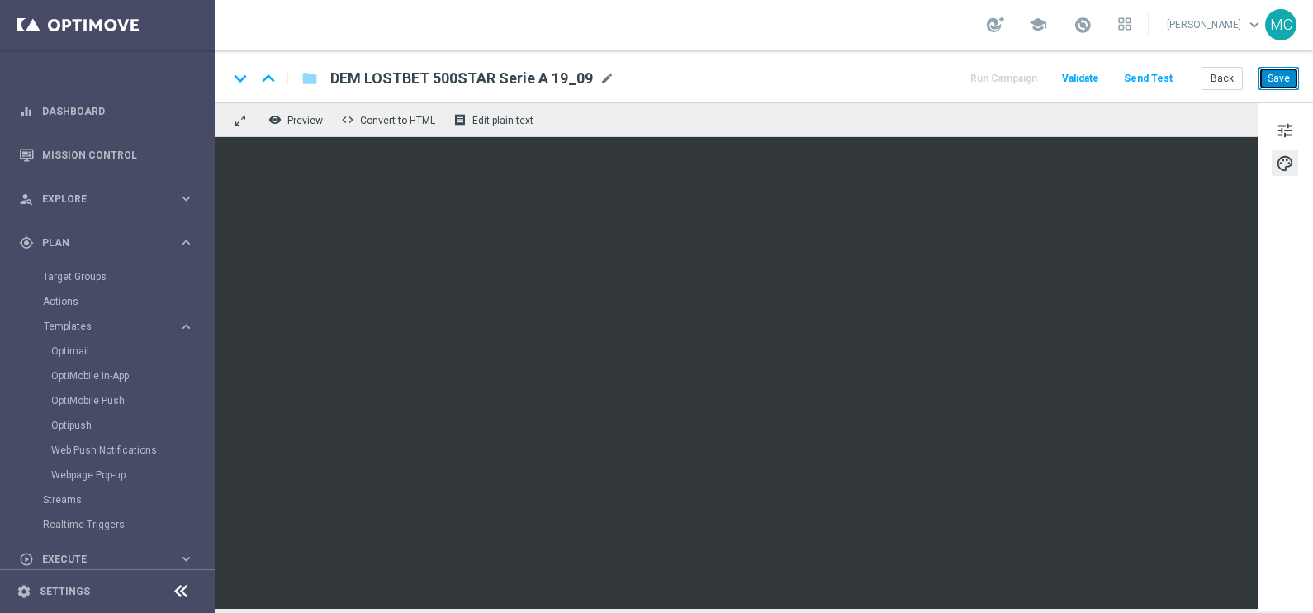
click at [1276, 78] on button "Save" at bounding box center [1278, 78] width 40 height 23
click at [1275, 80] on button "Save" at bounding box center [1278, 78] width 40 height 23
click at [1025, 77] on button "Run Campaign" at bounding box center [1004, 79] width 72 height 22
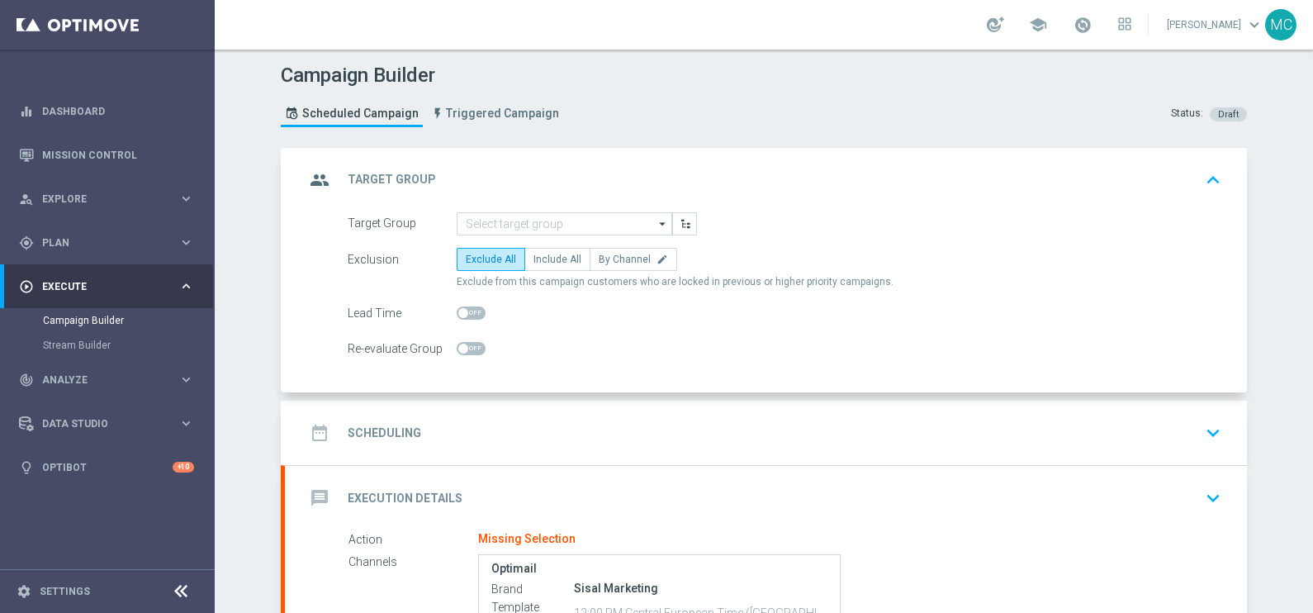
click at [655, 219] on icon "arrow_drop_down" at bounding box center [663, 223] width 17 height 21
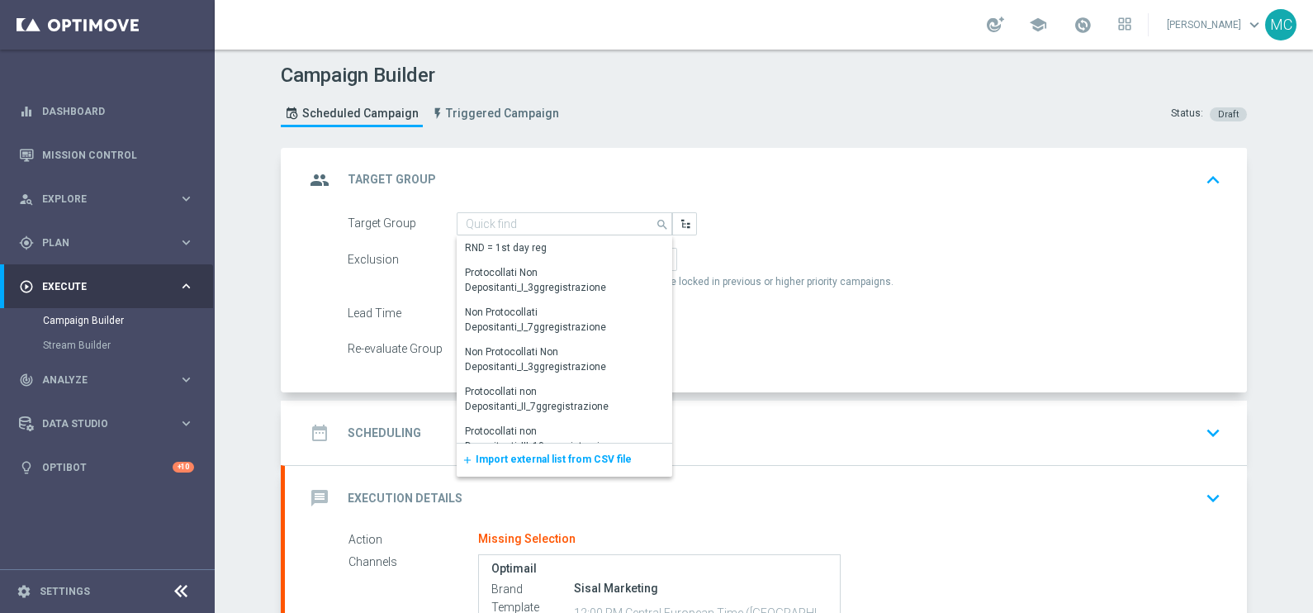
click at [555, 463] on span "Import external list from CSV file" at bounding box center [554, 459] width 156 height 12
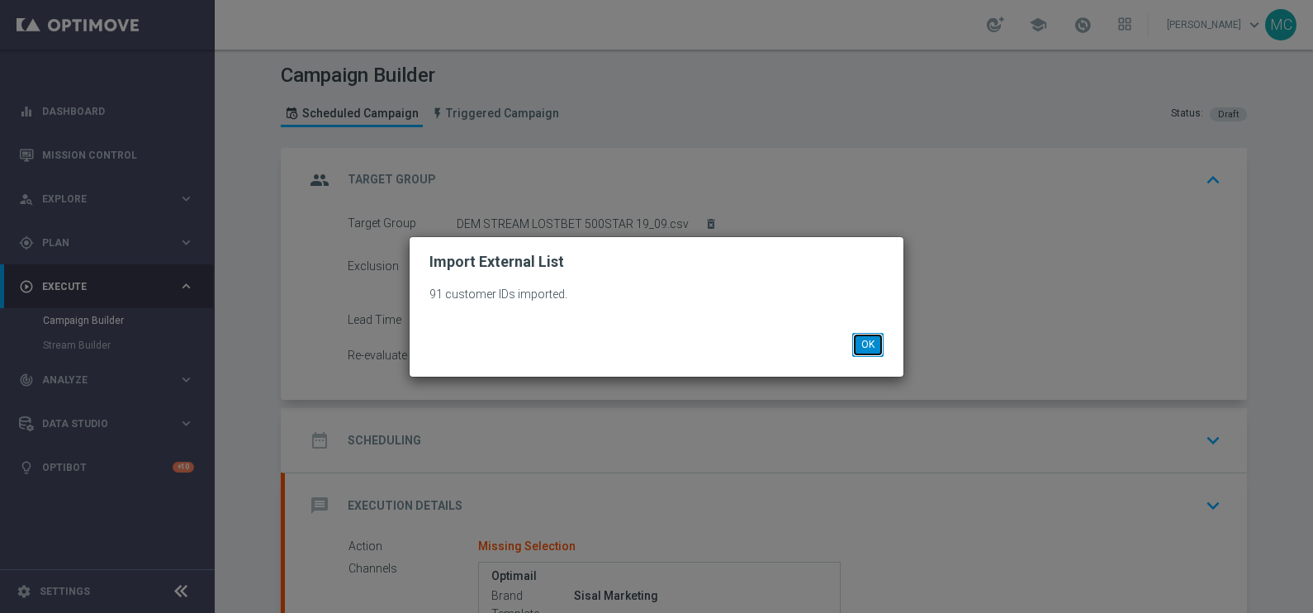
click at [879, 347] on button "OK" at bounding box center [867, 344] width 31 height 23
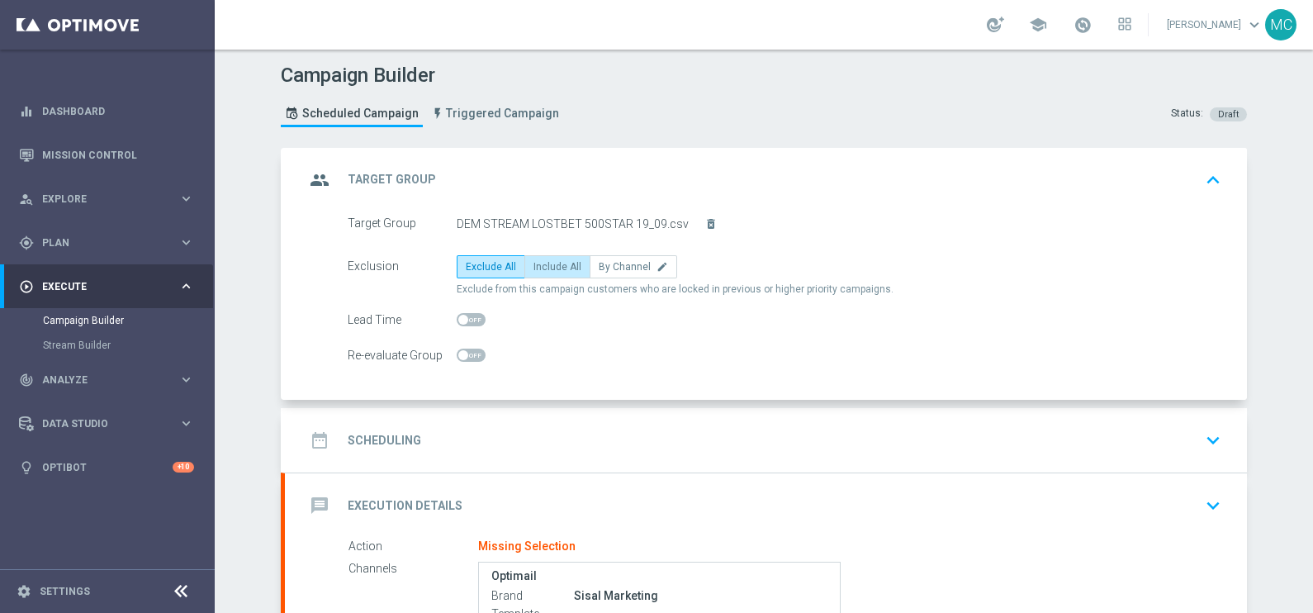
click at [542, 268] on span "Include All" at bounding box center [557, 267] width 48 height 12
click at [542, 268] on input "Include All" at bounding box center [538, 269] width 11 height 11
radio input "true"
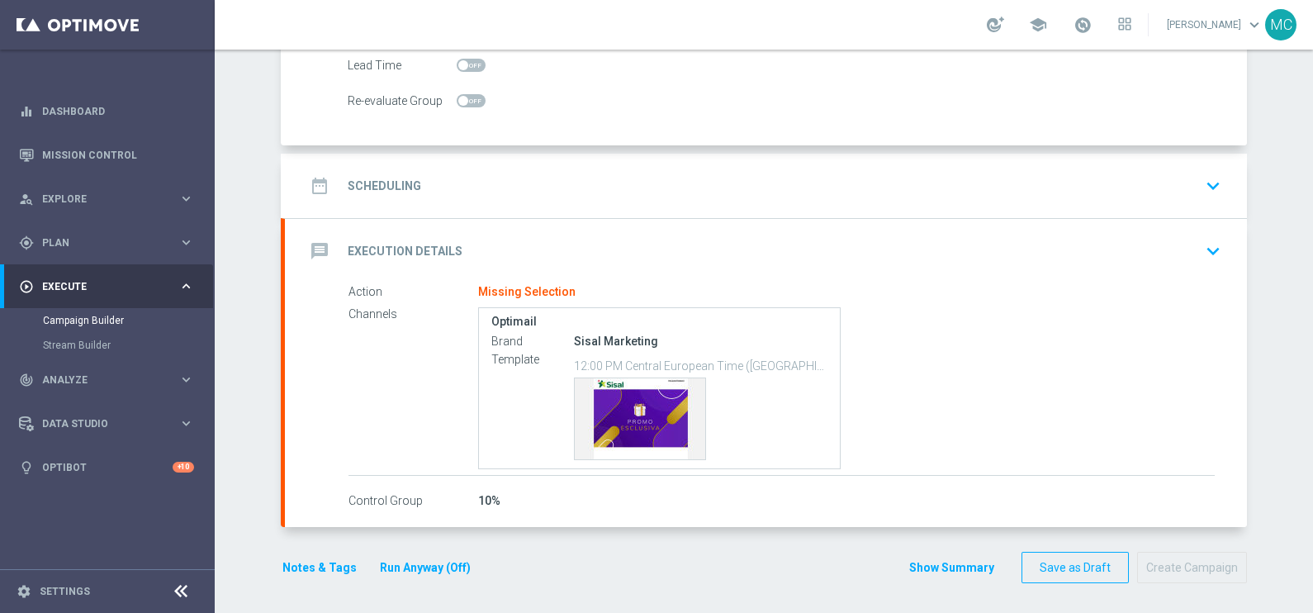
click at [1209, 178] on icon "keyboard_arrow_down" at bounding box center [1212, 185] width 25 height 25
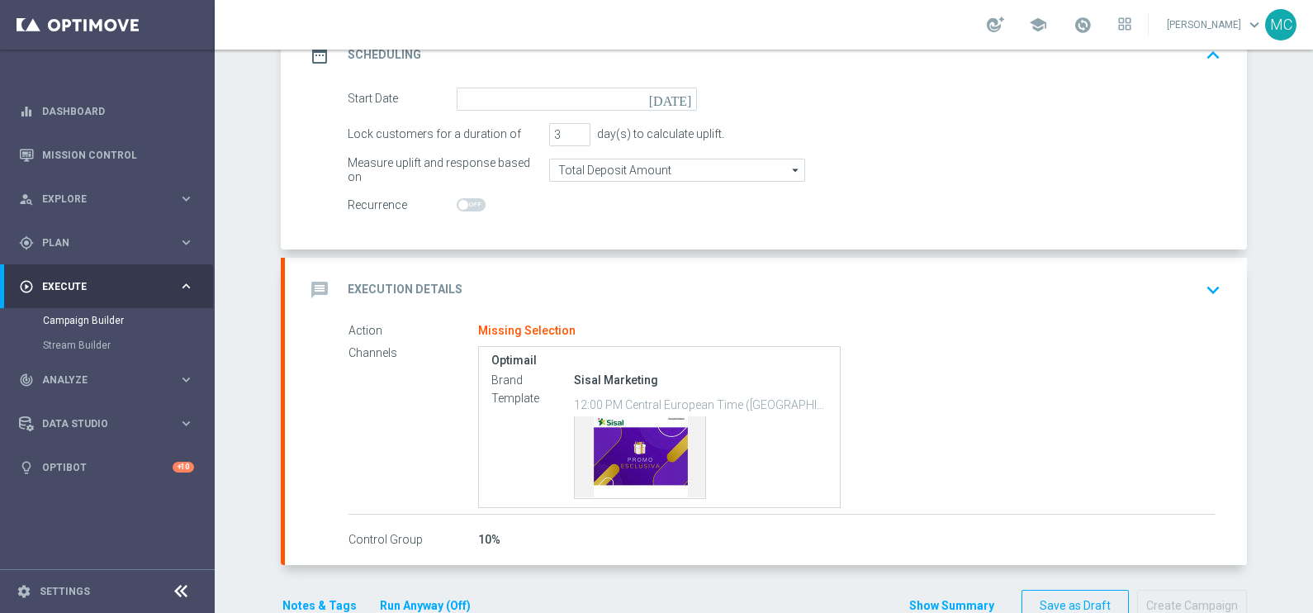
scroll to position [253, 0]
click at [682, 102] on icon "[DATE]" at bounding box center [673, 97] width 49 height 18
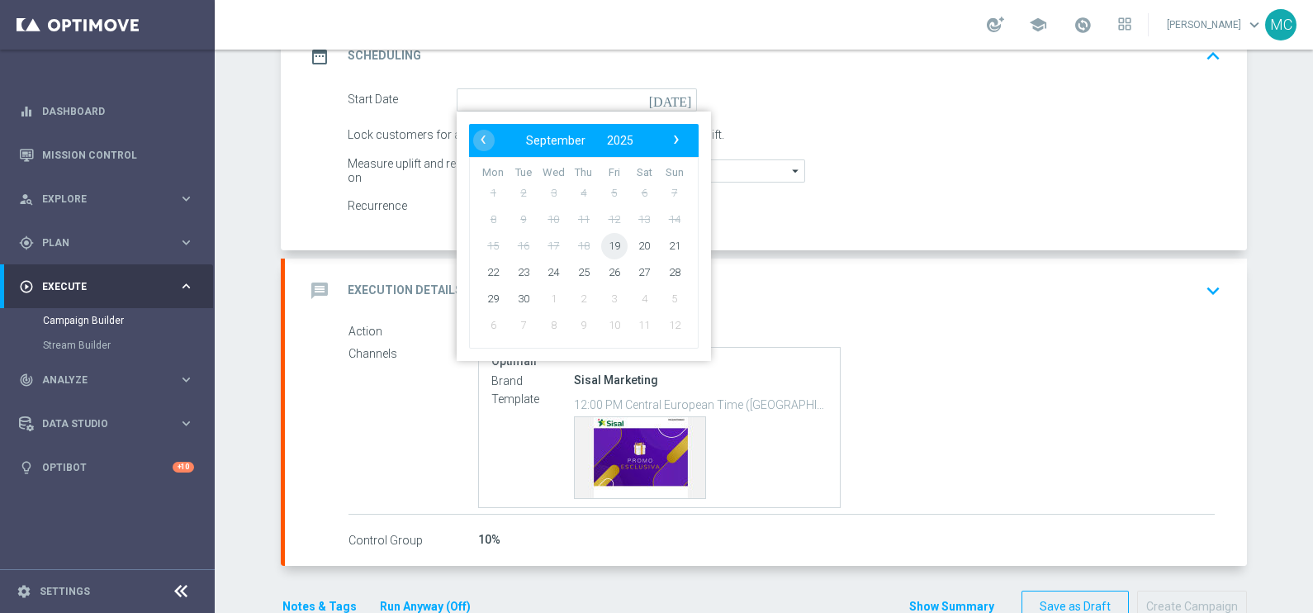
click at [608, 249] on span "19" at bounding box center [614, 245] width 26 height 26
type input "[DATE]"
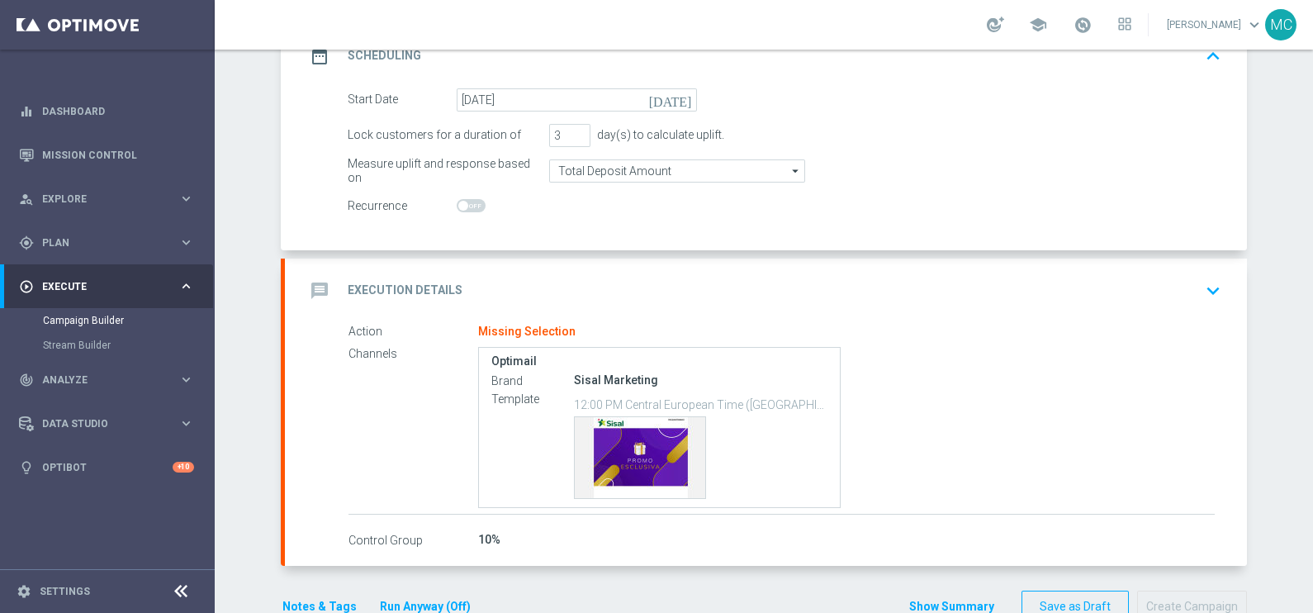
drag, startPoint x: 1210, startPoint y: 284, endPoint x: 1195, endPoint y: 284, distance: 14.9
click at [1210, 285] on icon "keyboard_arrow_down" at bounding box center [1212, 290] width 25 height 25
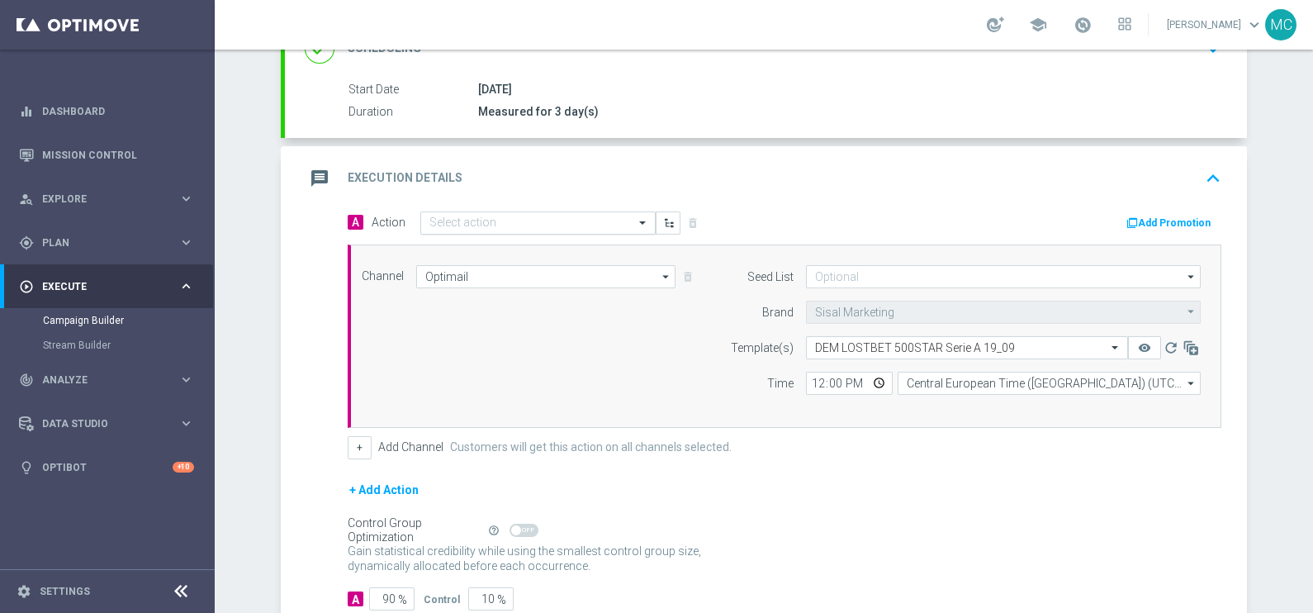
click at [507, 218] on input "text" at bounding box center [521, 223] width 184 height 14
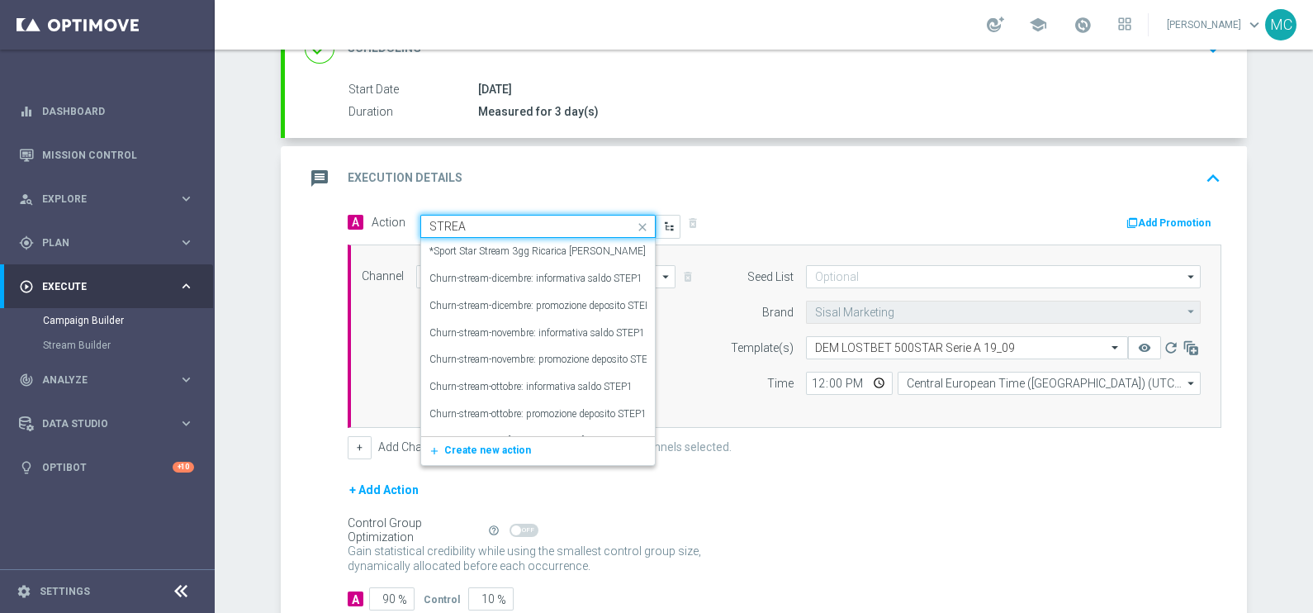
type input "STREAM"
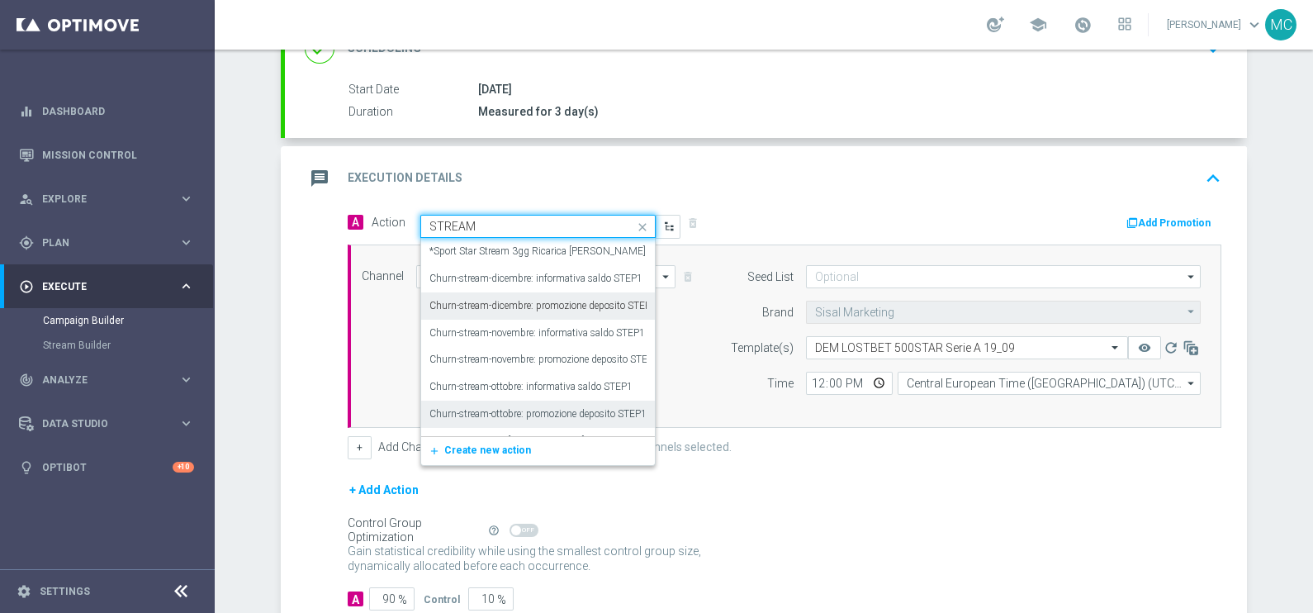
scroll to position [102, 0]
click at [503, 422] on label "Stream Star Verticali Sport" at bounding box center [485, 420] width 112 height 14
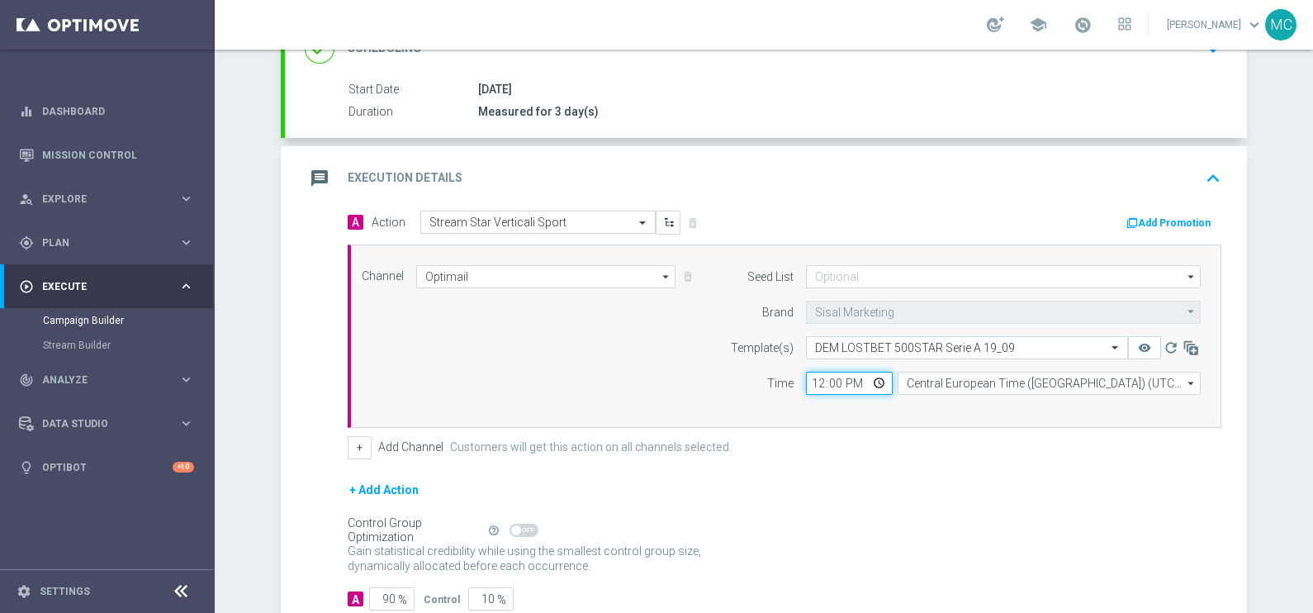
drag, startPoint x: 836, startPoint y: 380, endPoint x: 805, endPoint y: 379, distance: 30.6
click at [806, 379] on input "12:00" at bounding box center [849, 383] width 87 height 23
type input "13:00"
click at [1165, 480] on div "+ Add Action" at bounding box center [785, 500] width 874 height 41
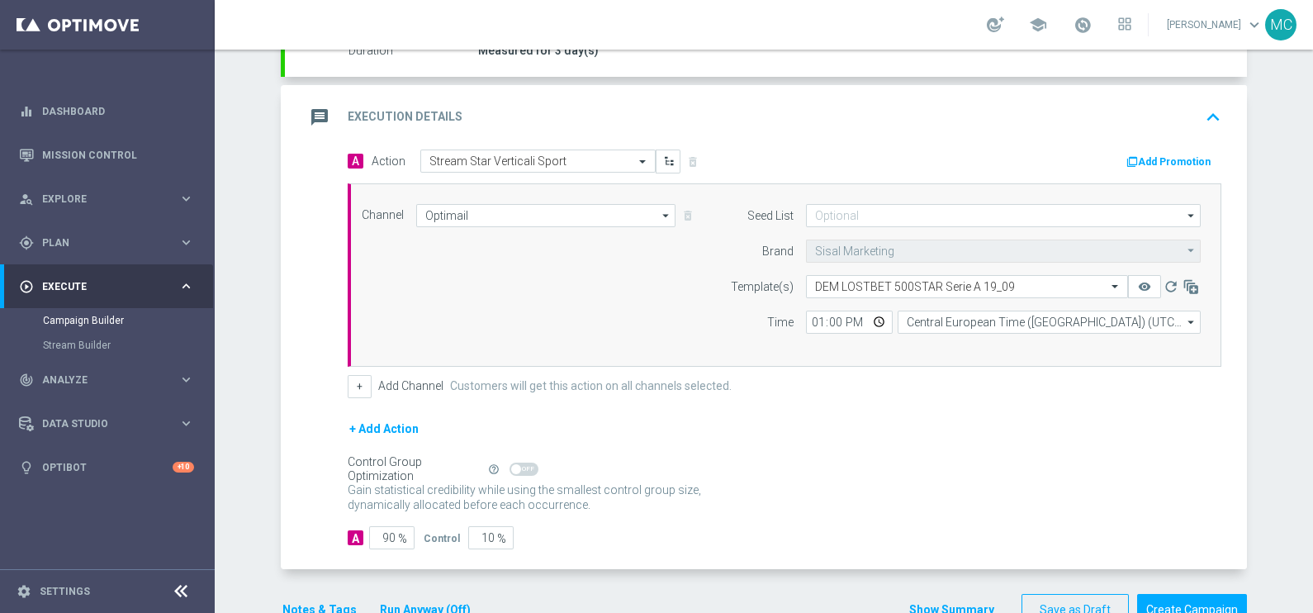
scroll to position [357, 0]
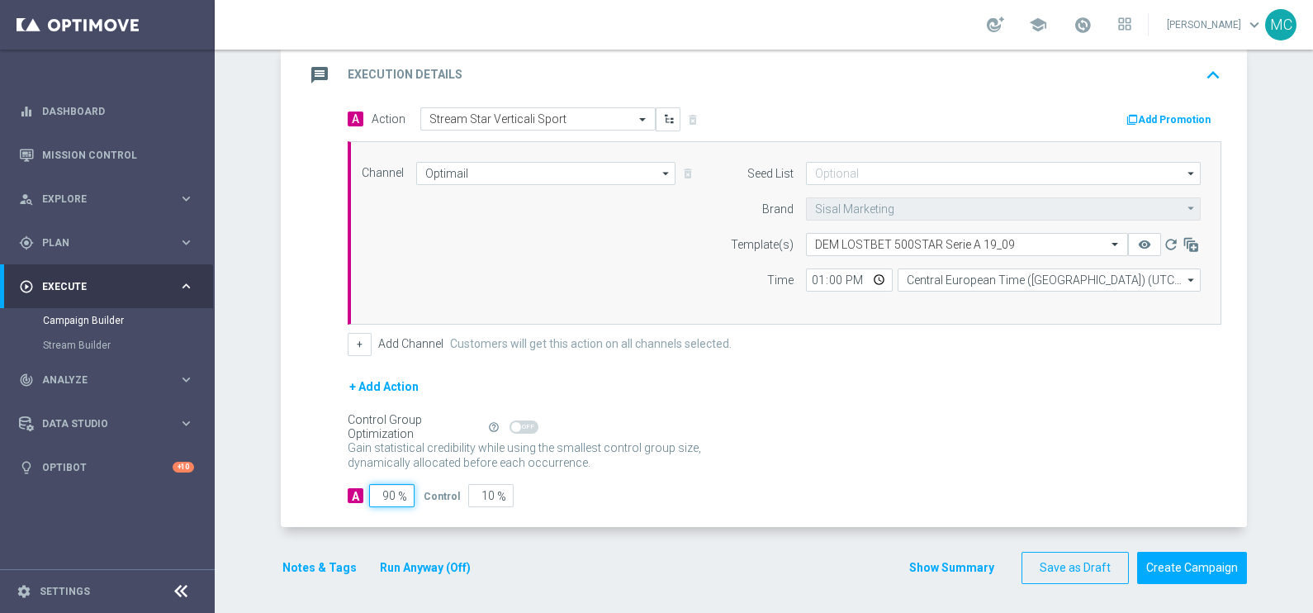
drag, startPoint x: 375, startPoint y: 495, endPoint x: 429, endPoint y: 487, distance: 54.3
click at [433, 492] on div "A 90 % Control 10 %" at bounding box center [785, 495] width 874 height 23
type input "1"
type input "99"
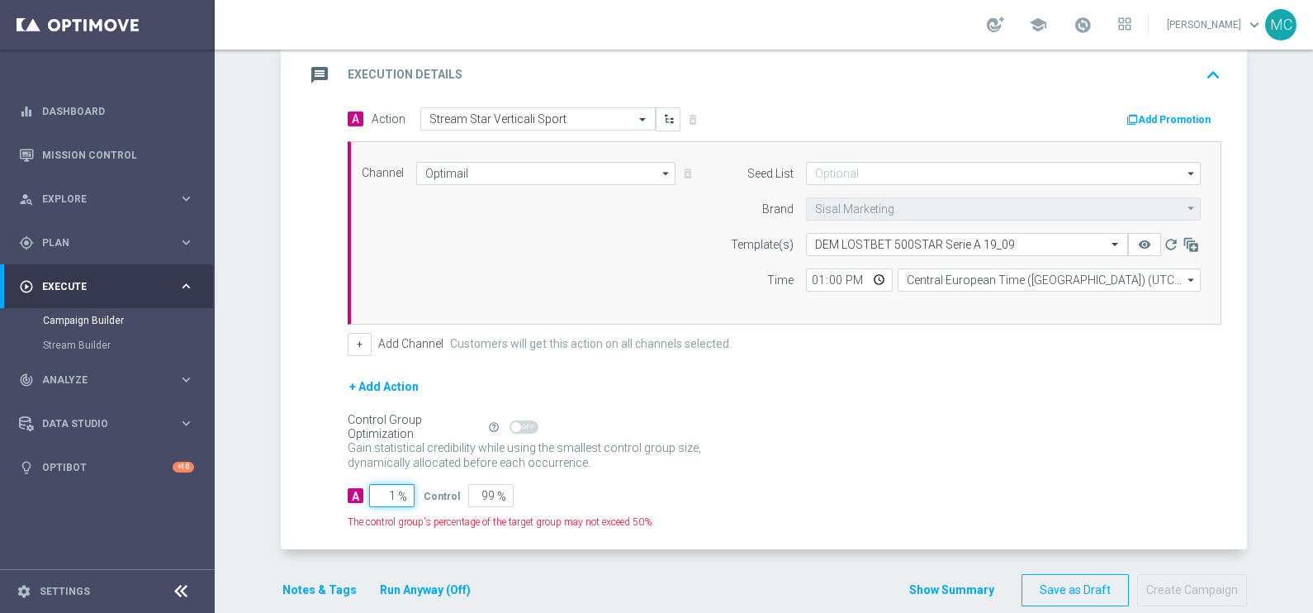
type input "10"
type input "90"
type input "100"
type input "0"
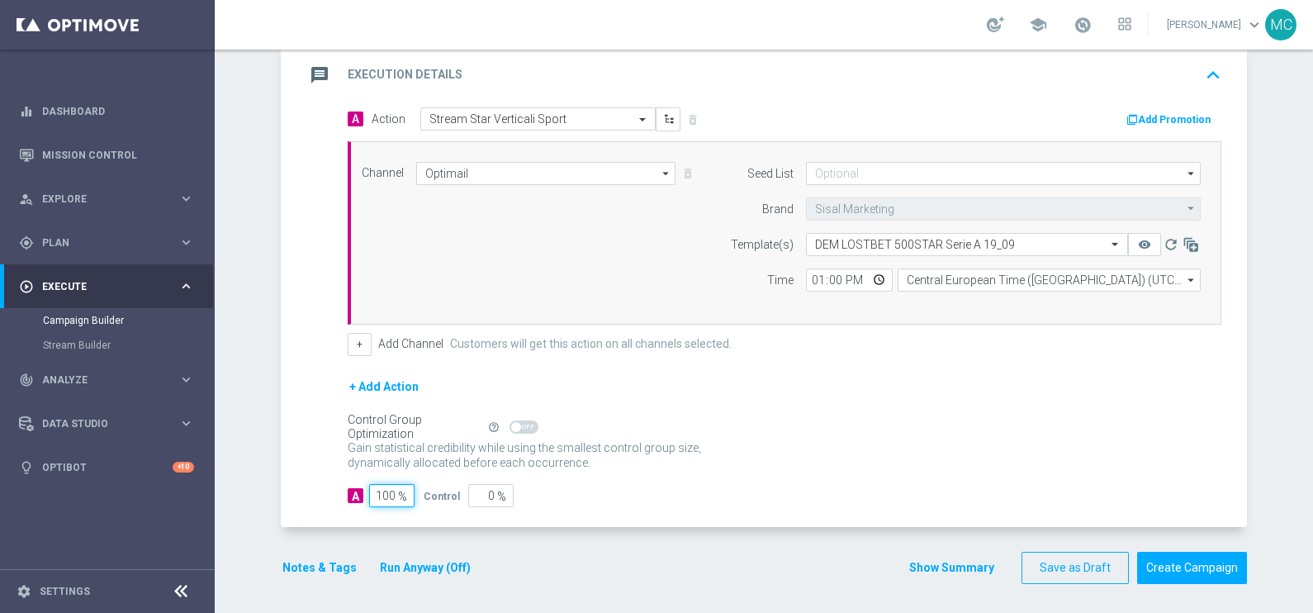
type input "100"
click at [922, 438] on div "Gain statistical credibility while using the smallest control group size, dynam…" at bounding box center [785, 456] width 874 height 40
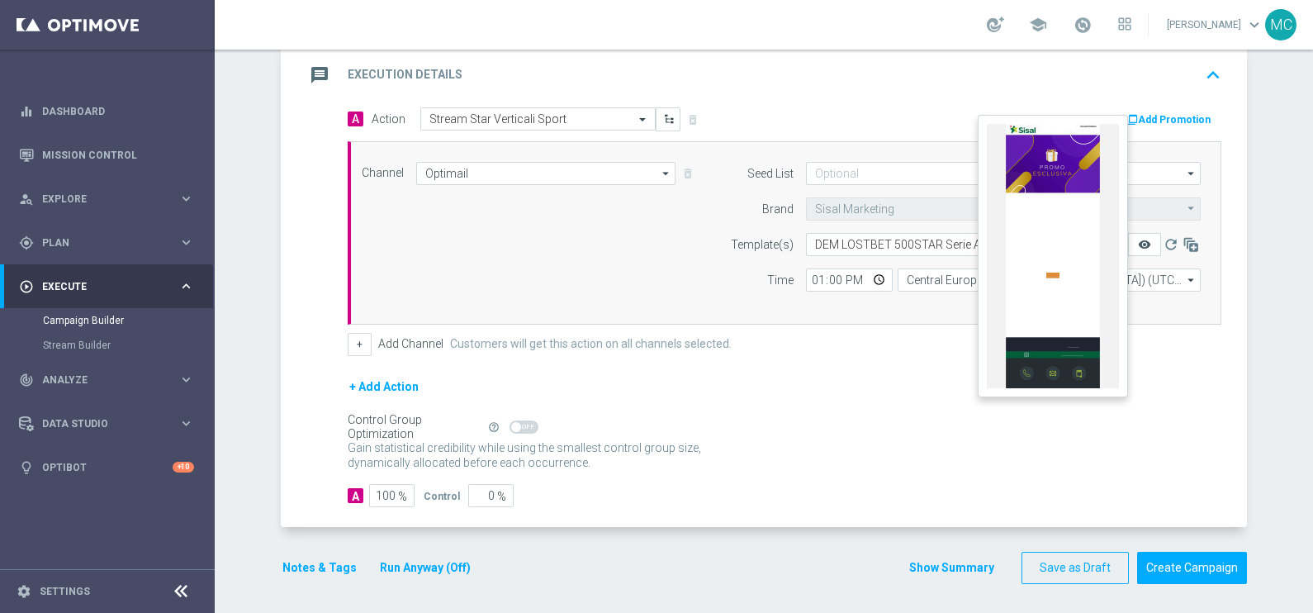
click at [1138, 238] on icon "remove_red_eye" at bounding box center [1144, 244] width 13 height 13
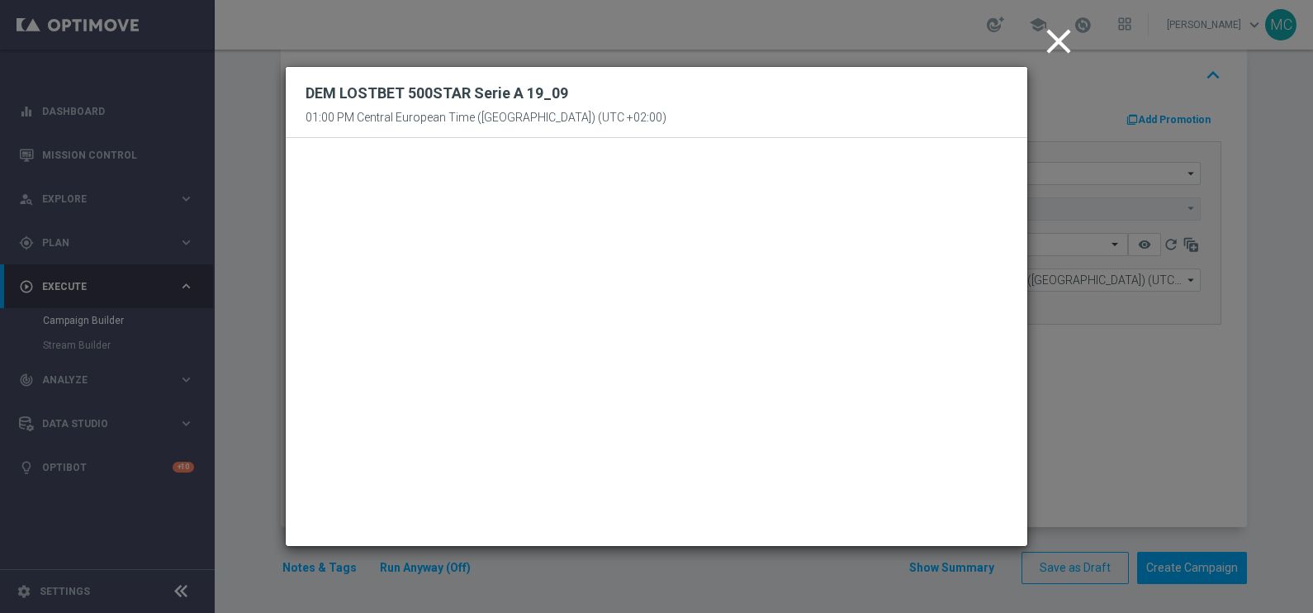
click at [1055, 35] on icon "close" at bounding box center [1058, 41] width 41 height 41
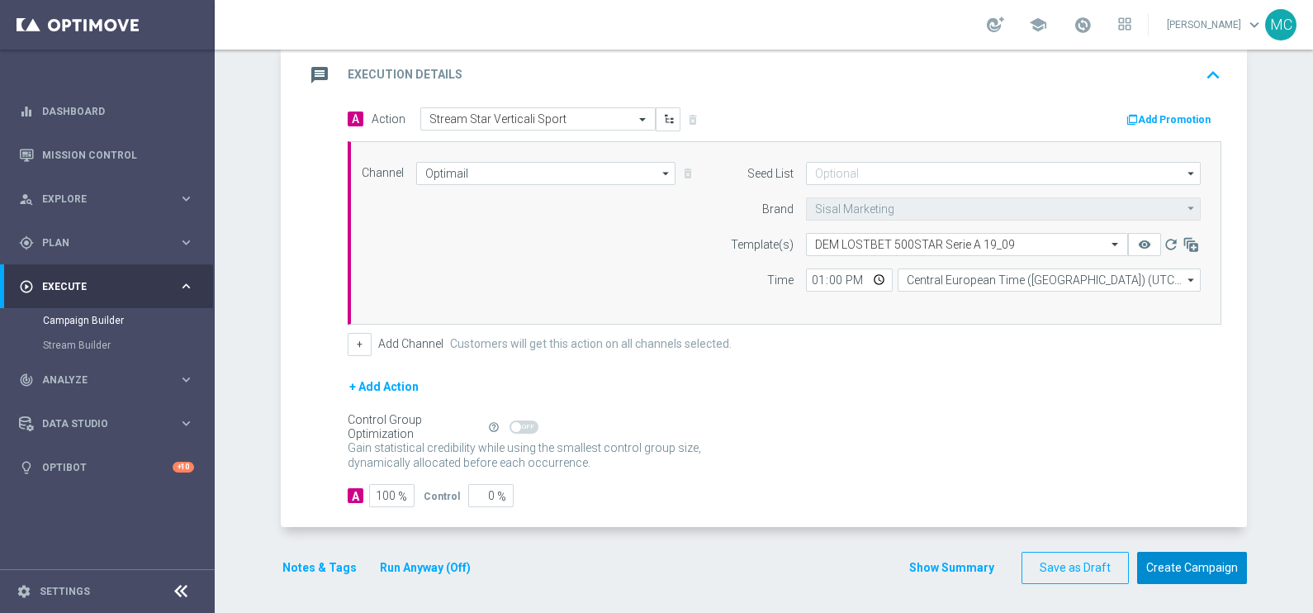
click at [1194, 566] on button "Create Campaign" at bounding box center [1192, 568] width 110 height 32
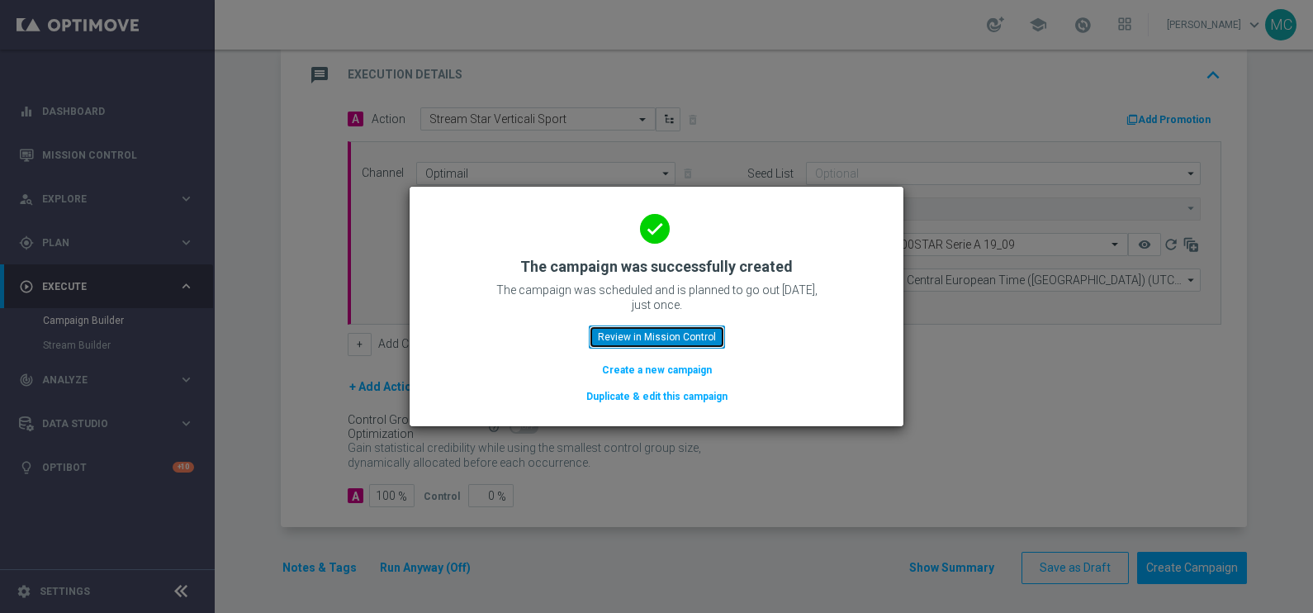
click at [637, 340] on button "Review in Mission Control" at bounding box center [657, 336] width 136 height 23
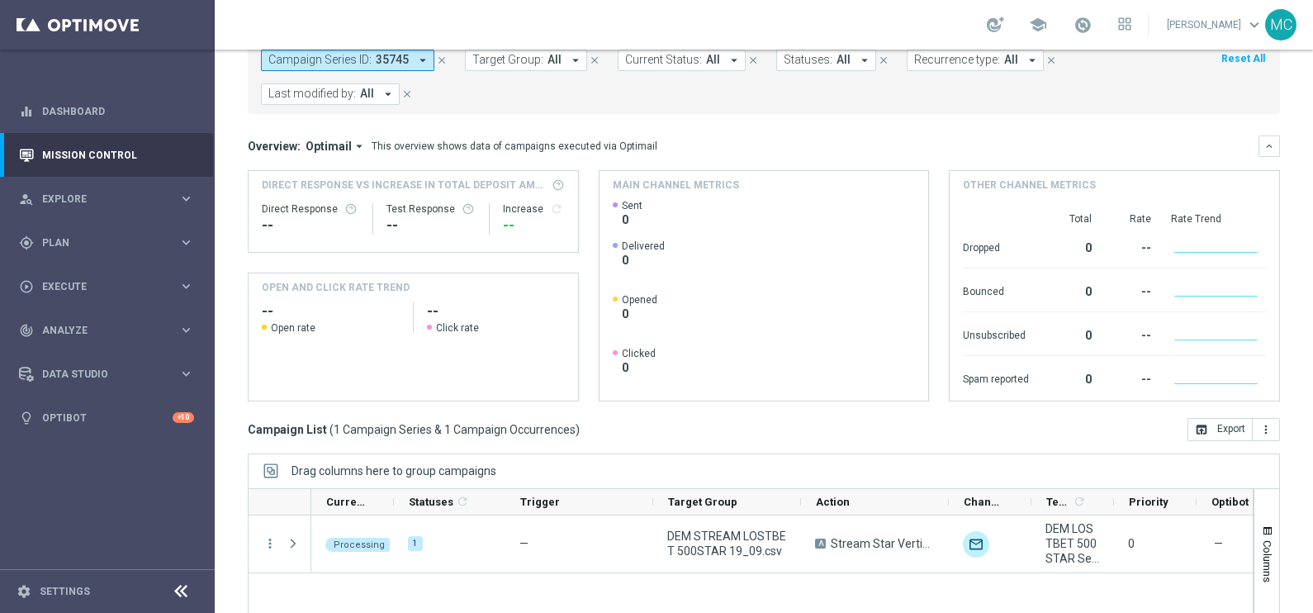
scroll to position [245, 0]
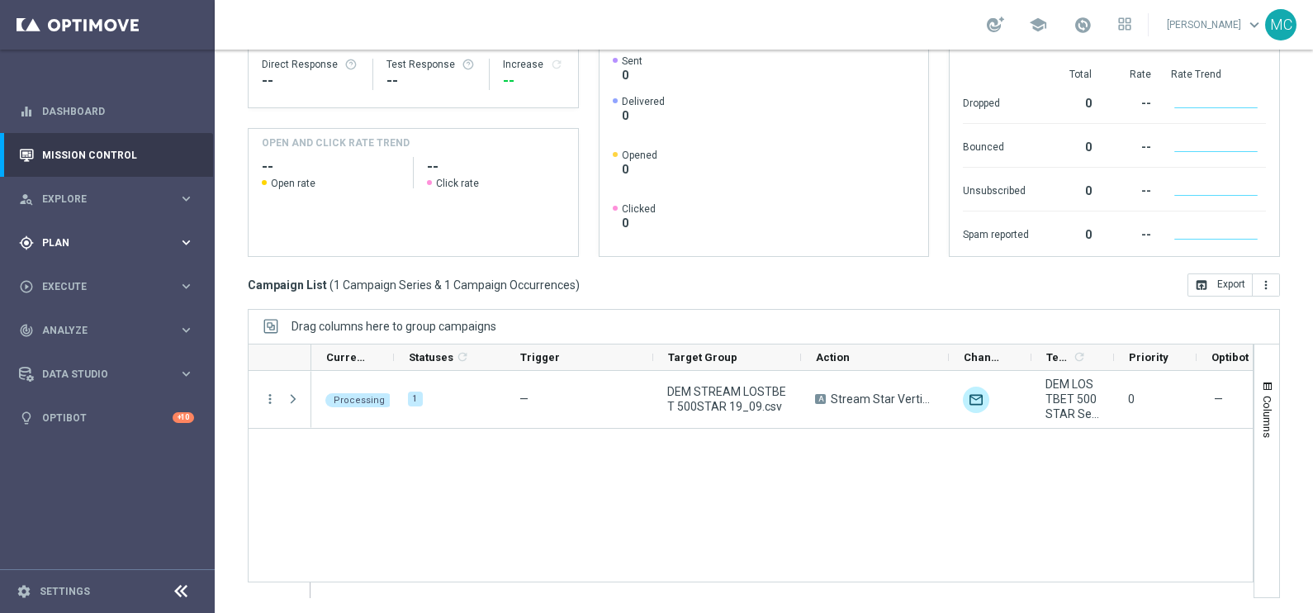
click at [185, 244] on icon "keyboard_arrow_right" at bounding box center [186, 242] width 16 height 16
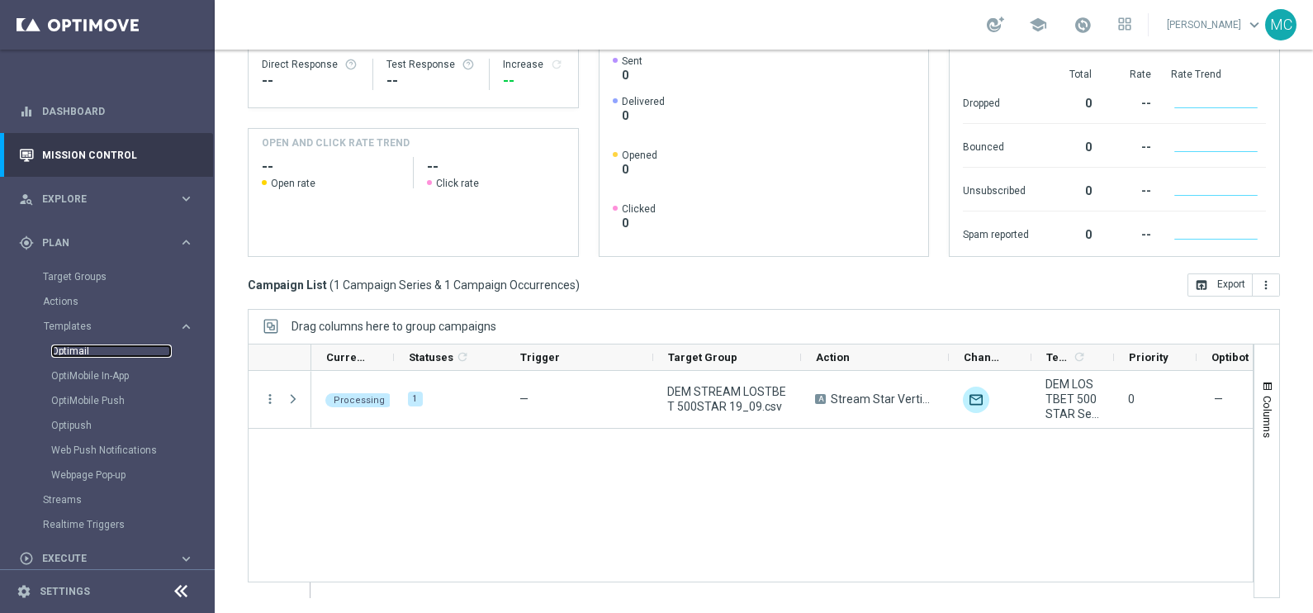
click at [89, 345] on link "Optimail" at bounding box center [111, 350] width 121 height 13
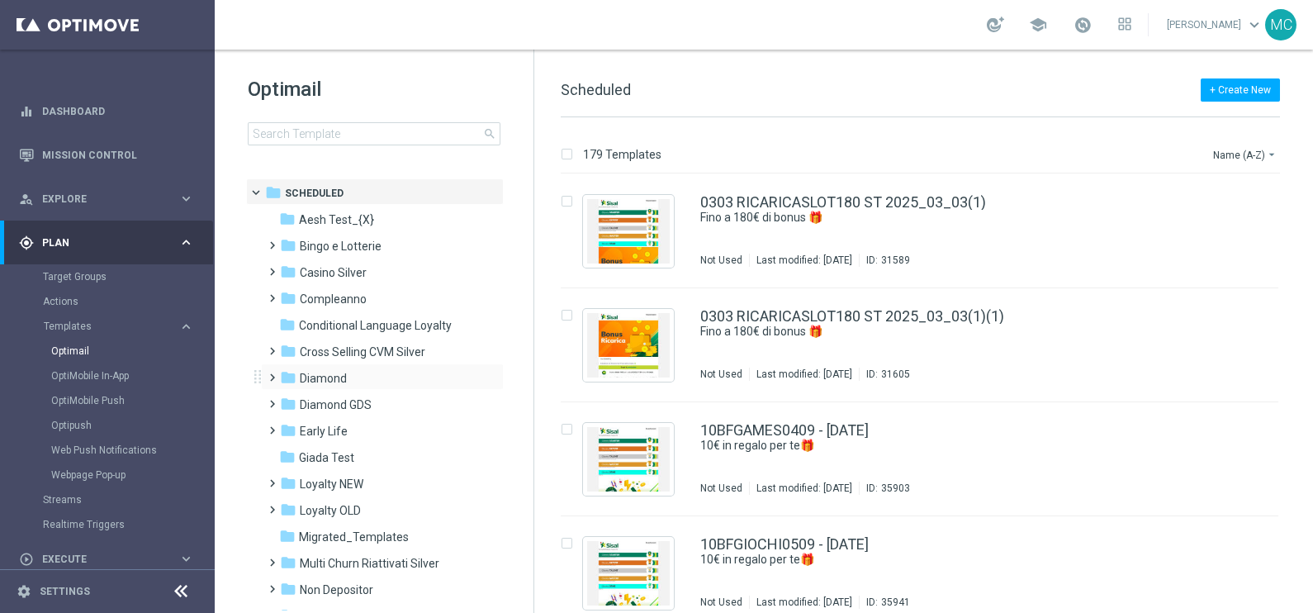
click at [269, 373] on span at bounding box center [268, 370] width 7 height 7
click at [284, 426] on span at bounding box center [285, 422] width 7 height 7
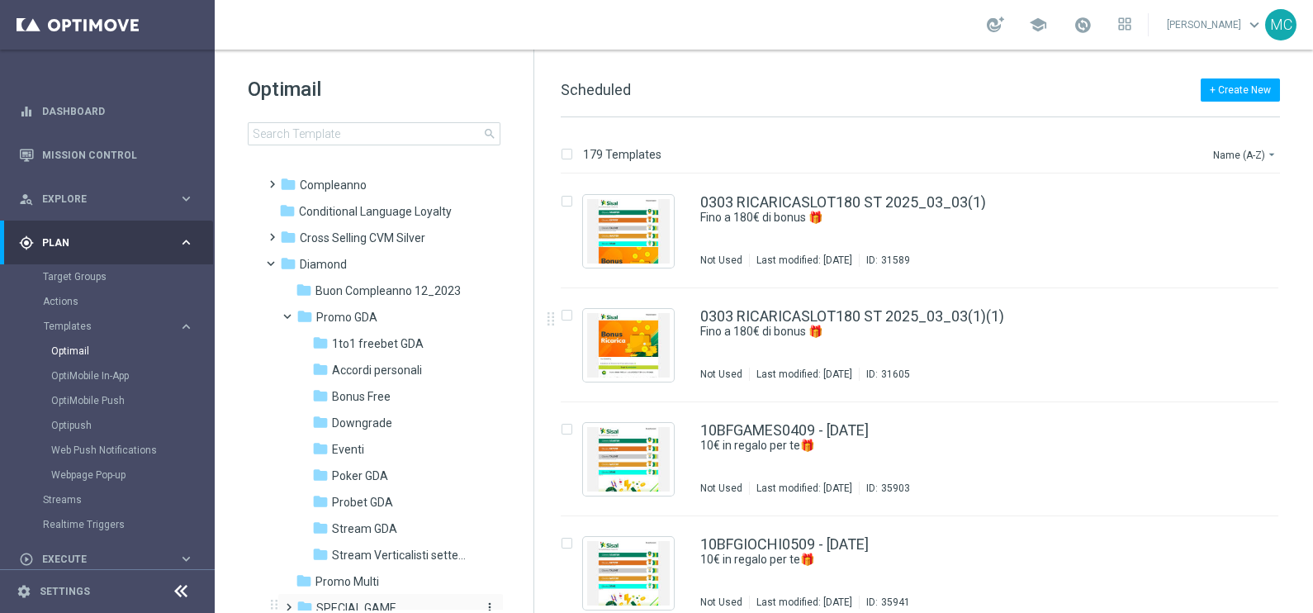
scroll to position [206, 0]
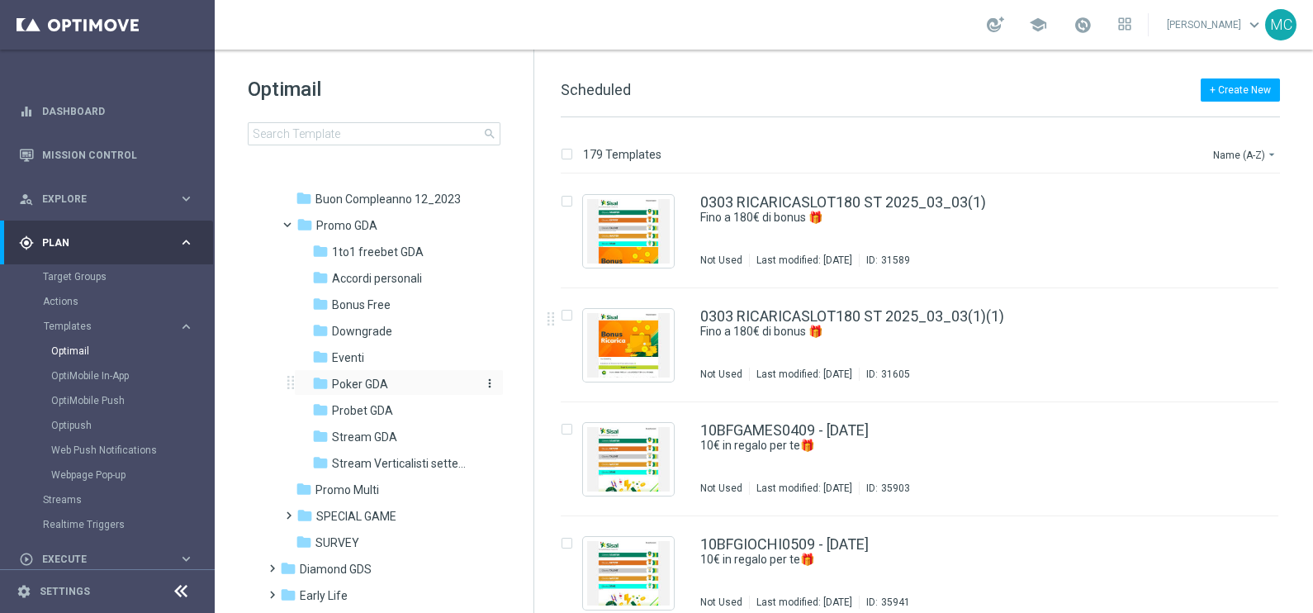
click at [363, 384] on span "Poker GDA" at bounding box center [360, 383] width 56 height 15
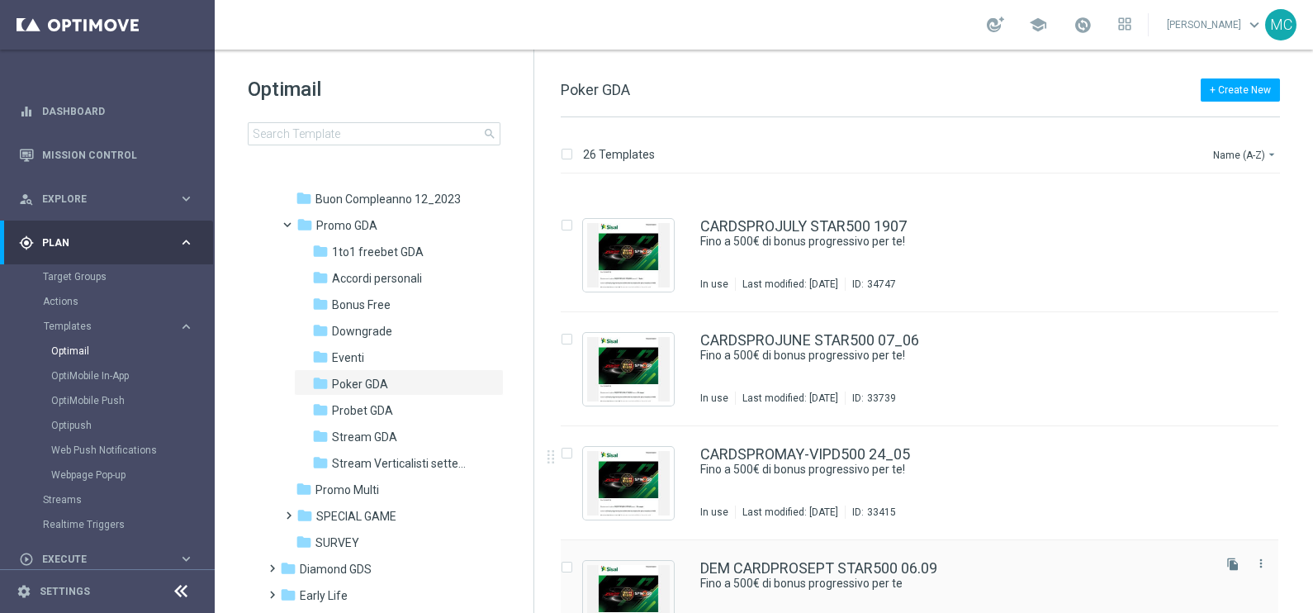
scroll to position [619, 0]
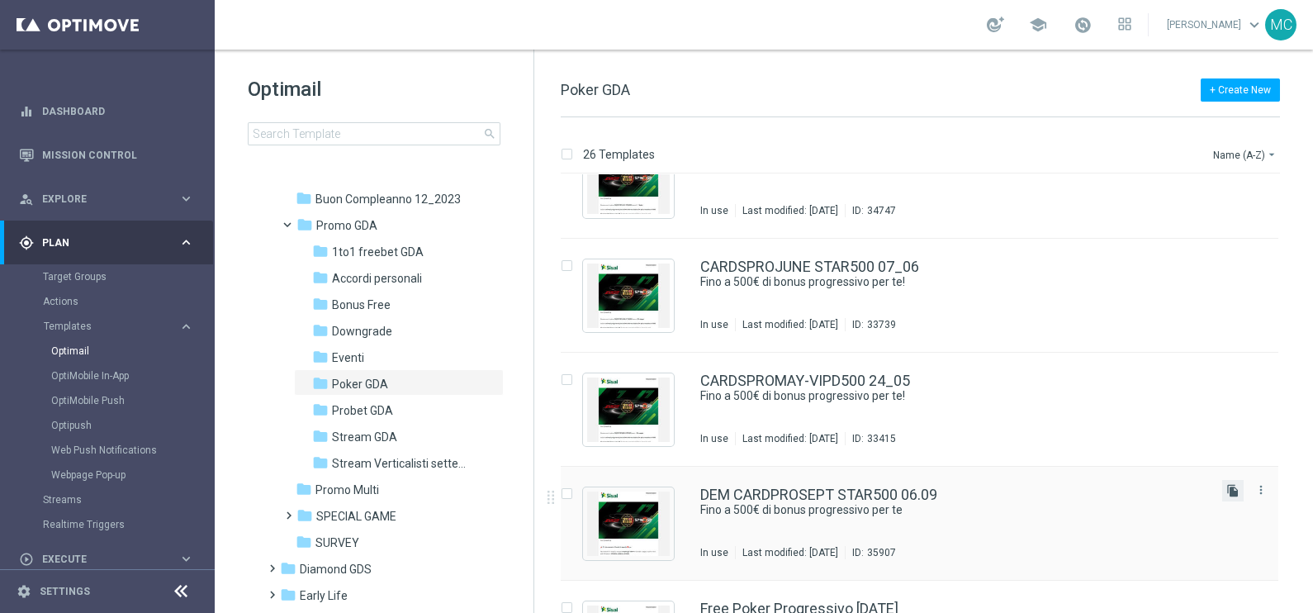
click at [1231, 492] on icon "file_copy" at bounding box center [1232, 490] width 13 height 13
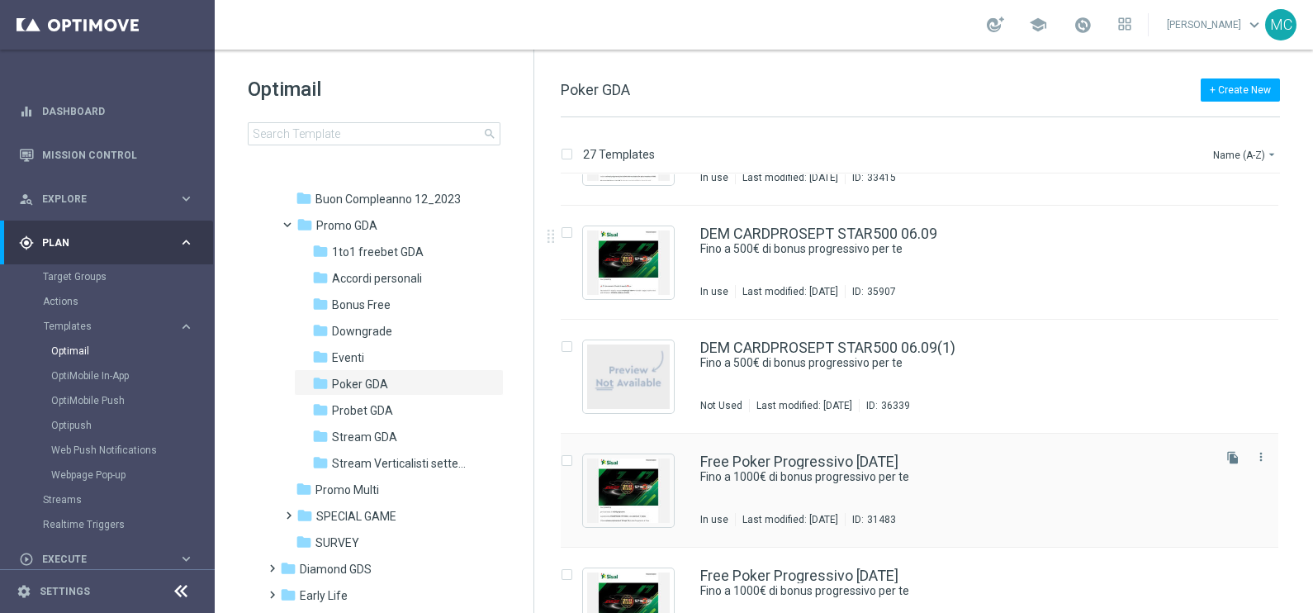
scroll to position [929, 0]
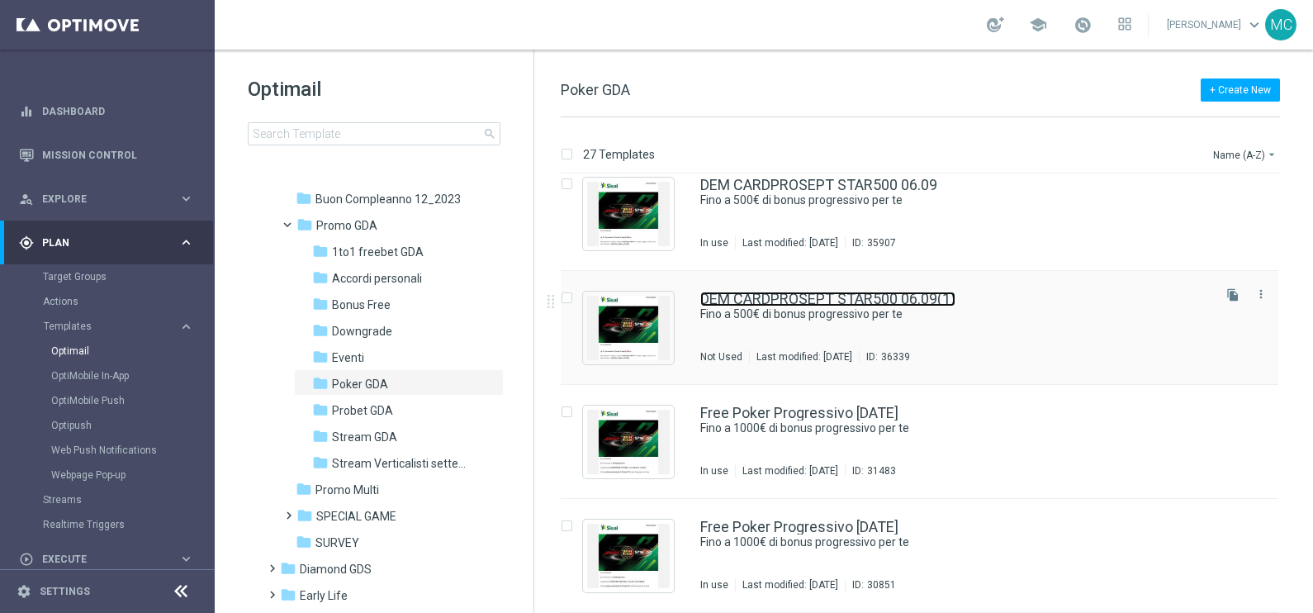
click at [880, 293] on link "DEM CARDPROSEPT STAR500 06.09(1)" at bounding box center [827, 298] width 255 height 15
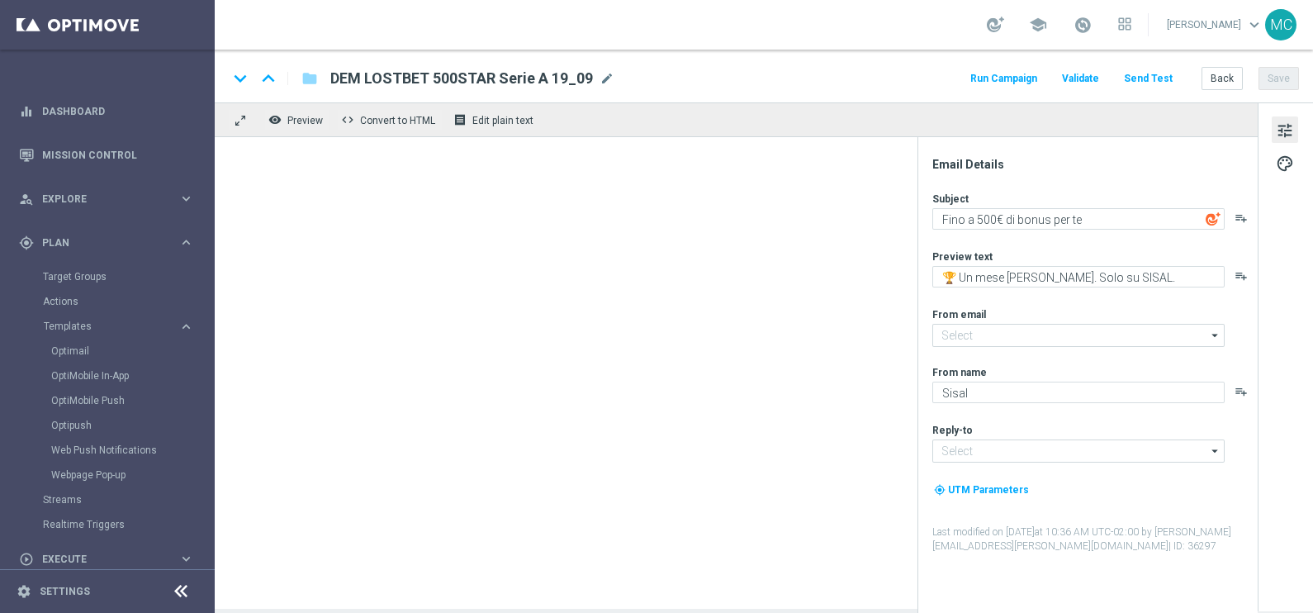
type input "[EMAIL_ADDRESS][DOMAIN_NAME]"
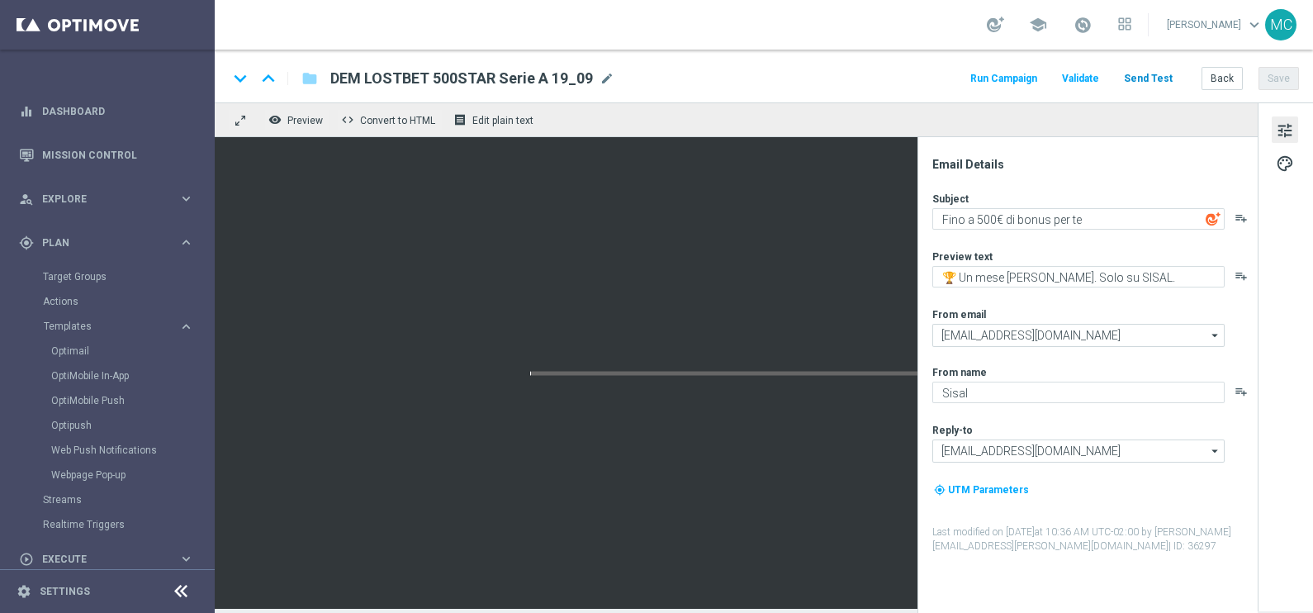
type textarea "Fino a 500€ di bonus progressivo per te"
type textarea "Una super promo per te"
type input "[EMAIL_ADDRESS][DOMAIN_NAME]"
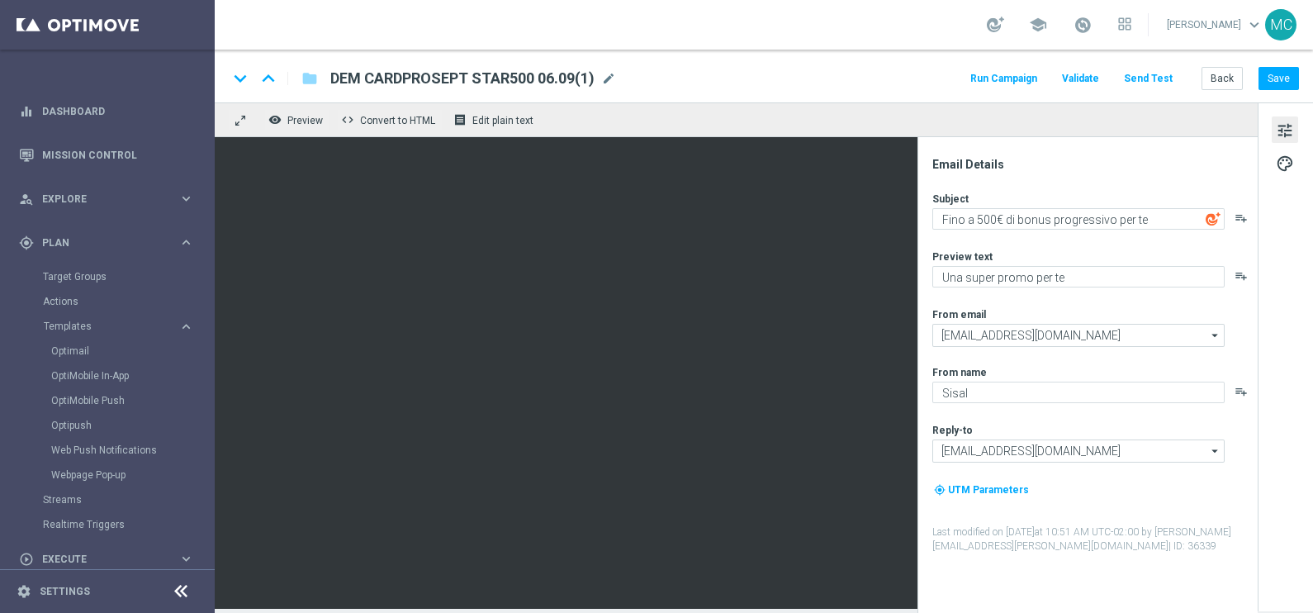
click at [603, 77] on span "mode_edit" at bounding box center [608, 78] width 15 height 15
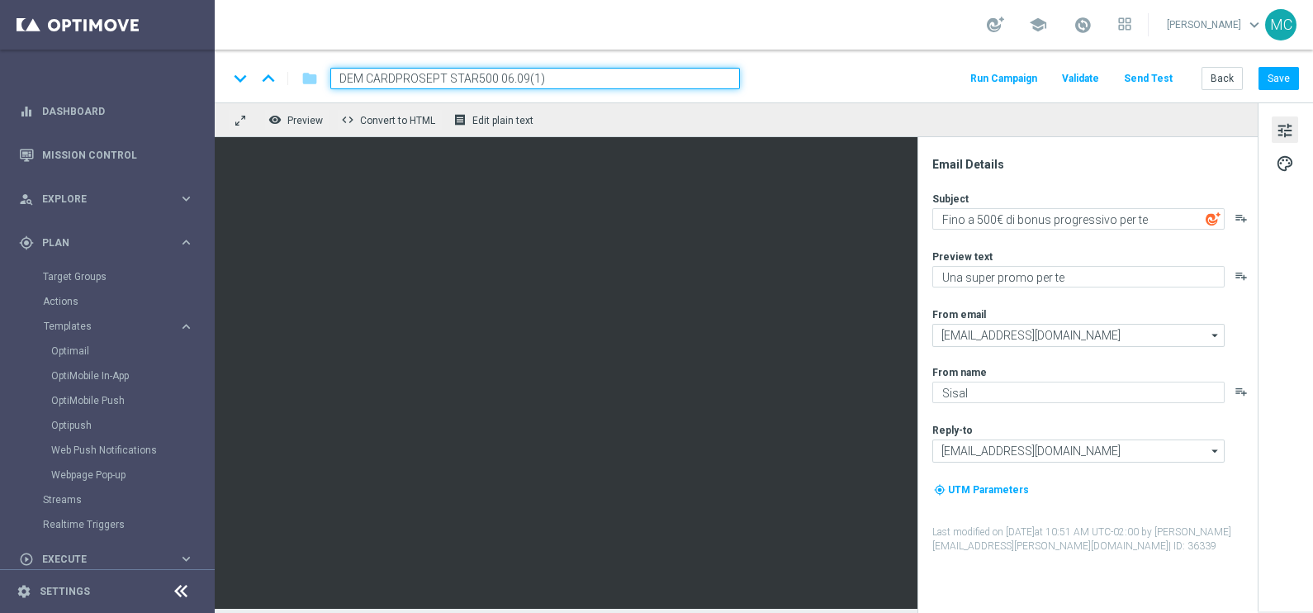
click at [396, 83] on input "DEM CARDPROSEPT STAR500 06.09(1)" at bounding box center [535, 78] width 410 height 21
click at [552, 78] on input "DEM CARDSPROSEPT STAR500 06.09(1)" at bounding box center [535, 78] width 410 height 21
click at [515, 75] on input "DEM CARDSPROSEPT STAR500 06.09" at bounding box center [535, 78] width 410 height 21
type input "DEM CARDSPROSEPT STAR500 20.09"
click at [1291, 70] on button "Save" at bounding box center [1278, 78] width 40 height 23
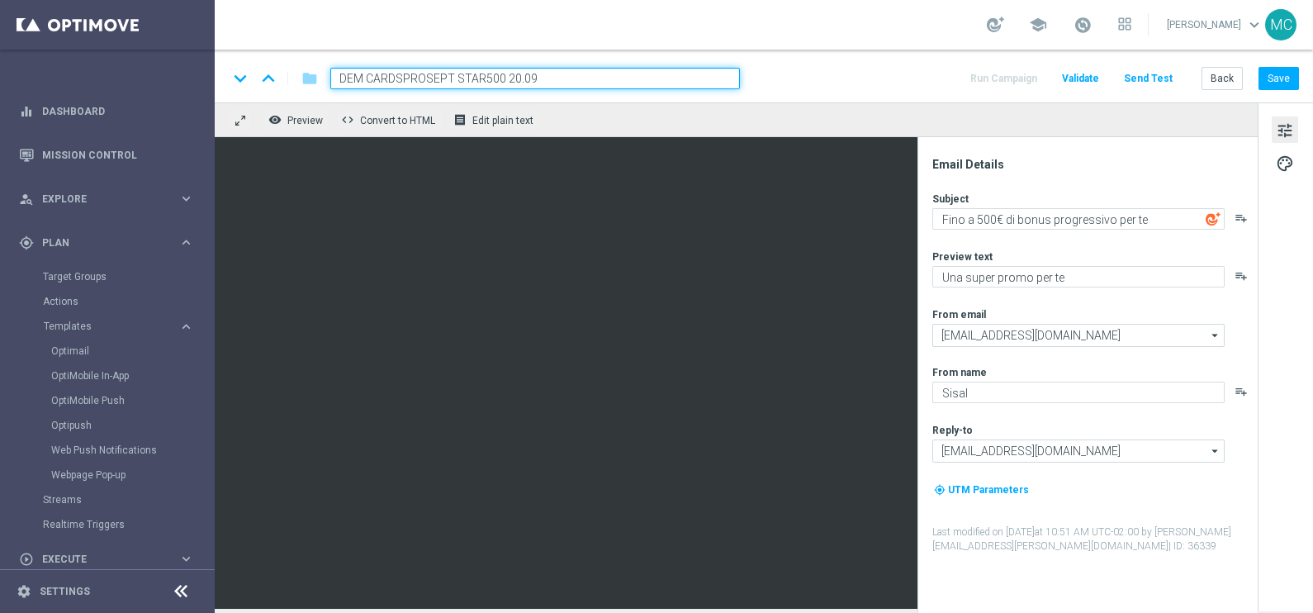
click at [766, 107] on div "remove_red_eye Preview code Convert to HTML receipt Edit plain text" at bounding box center [736, 119] width 1043 height 35
click at [798, 87] on div "keyboard_arrow_down keyboard_arrow_up folder DEM CARDSPROSEPT STAR500 20.09 Run…" at bounding box center [763, 78] width 1071 height 21
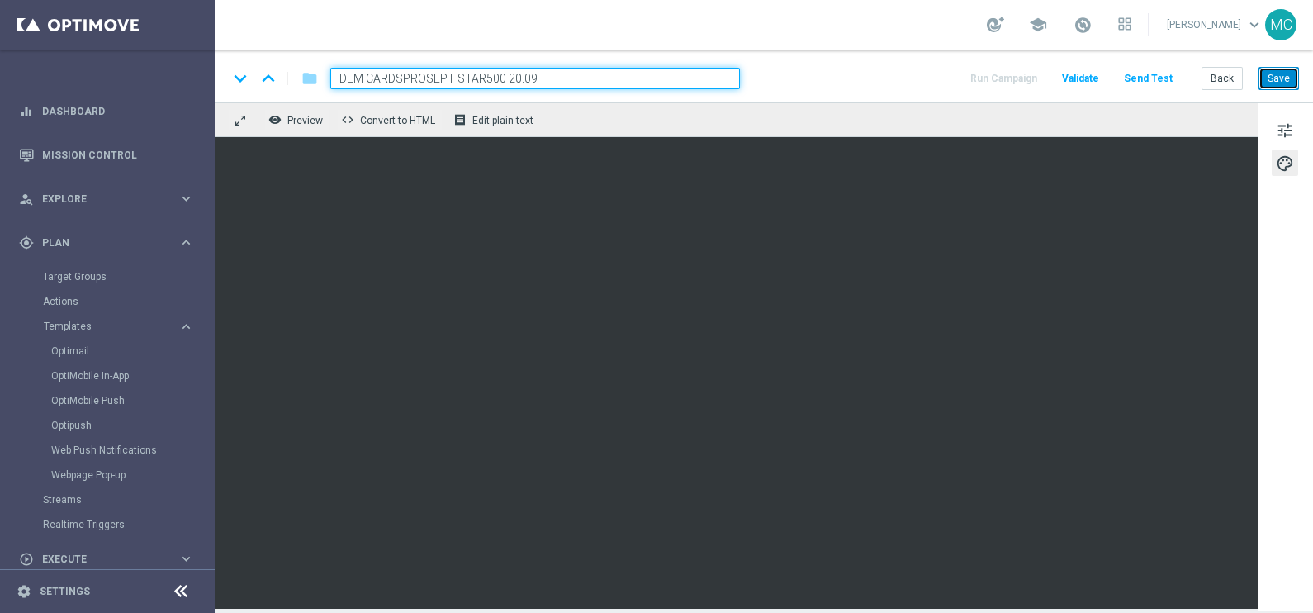
click at [1283, 83] on button "Save" at bounding box center [1278, 78] width 40 height 23
click at [1286, 87] on button "Save" at bounding box center [1278, 78] width 40 height 23
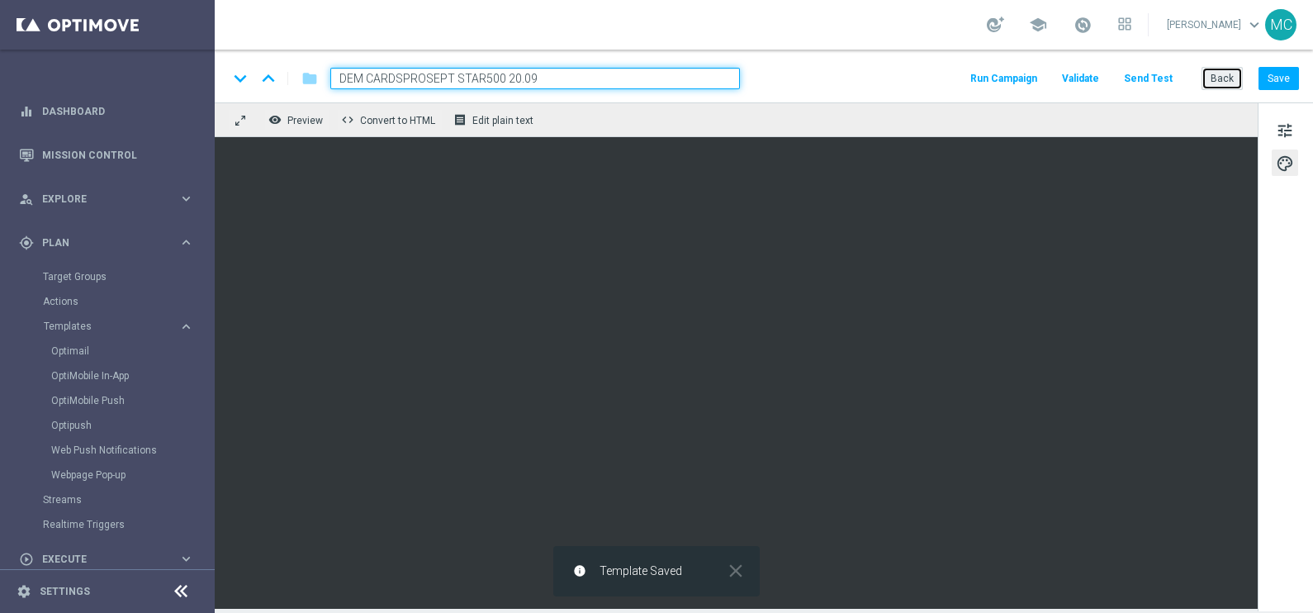
click at [1223, 73] on button "Back" at bounding box center [1221, 78] width 41 height 23
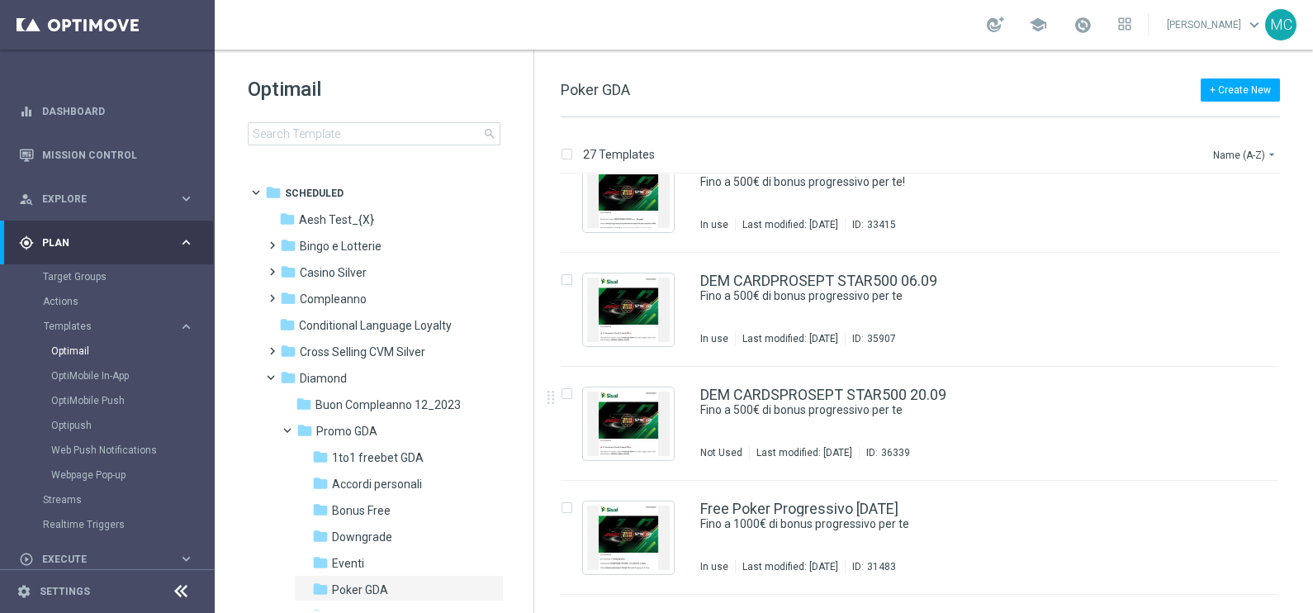
scroll to position [825, 0]
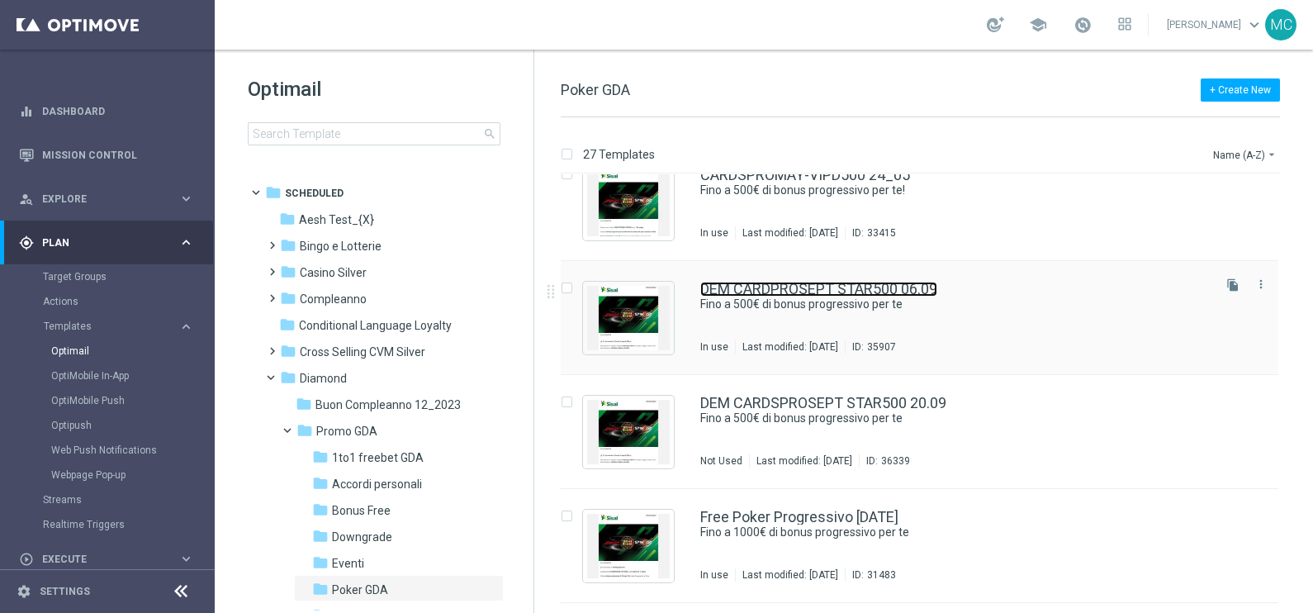
click at [837, 286] on link "DEM CARDPROSEPT STAR500 06.09" at bounding box center [818, 289] width 237 height 15
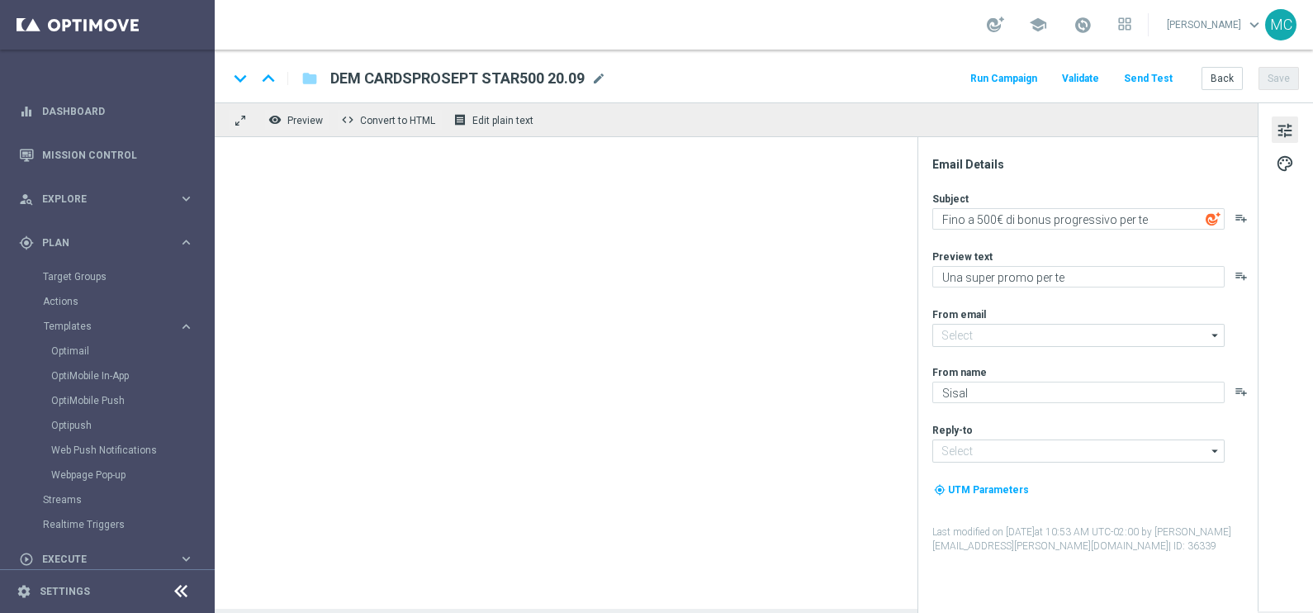
type input "[EMAIL_ADDRESS][DOMAIN_NAME]"
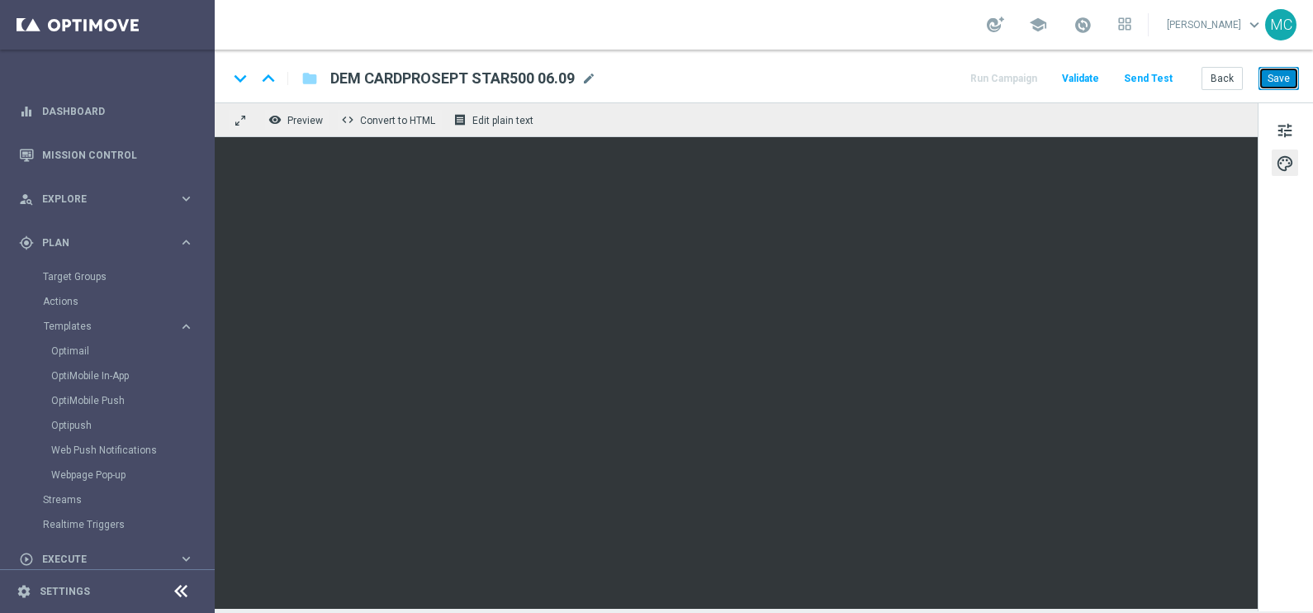
click at [1270, 87] on button "Save" at bounding box center [1278, 78] width 40 height 23
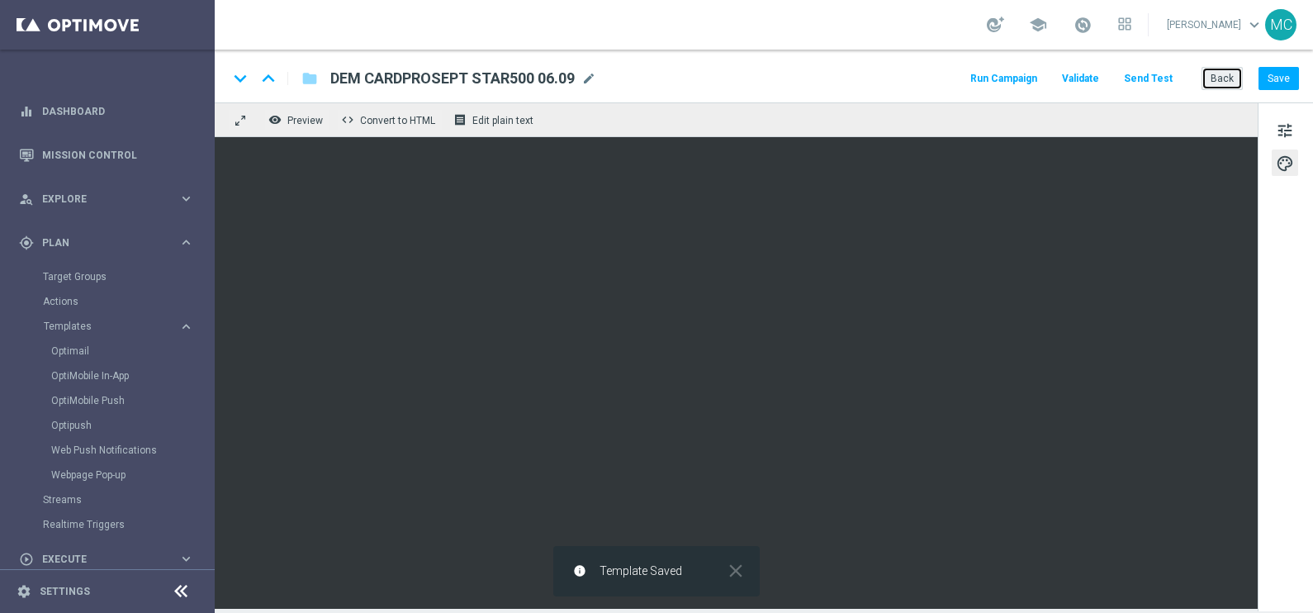
click at [1216, 76] on button "Back" at bounding box center [1221, 78] width 41 height 23
